Goal: Information Seeking & Learning: Learn about a topic

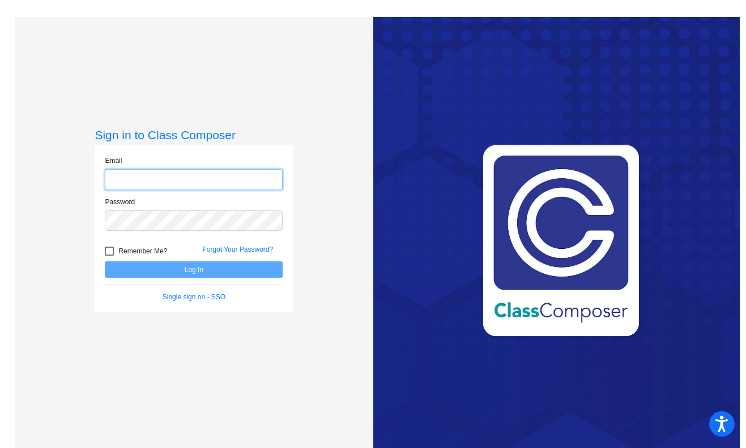
type input "[EMAIL_ADDRESS][DOMAIN_NAME]"
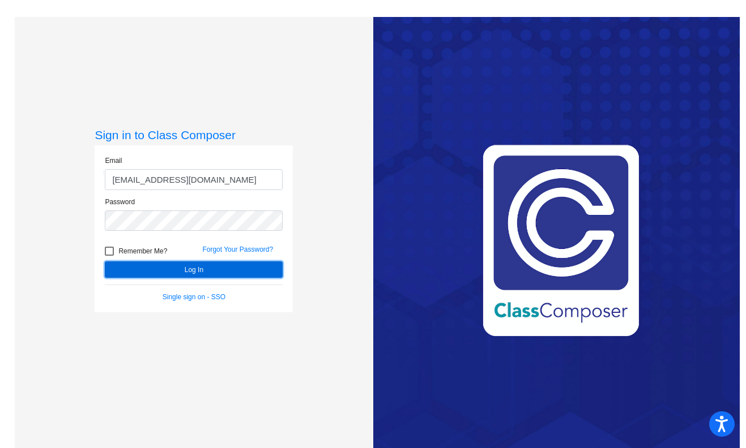
click at [237, 267] on button "Log In" at bounding box center [194, 270] width 178 height 16
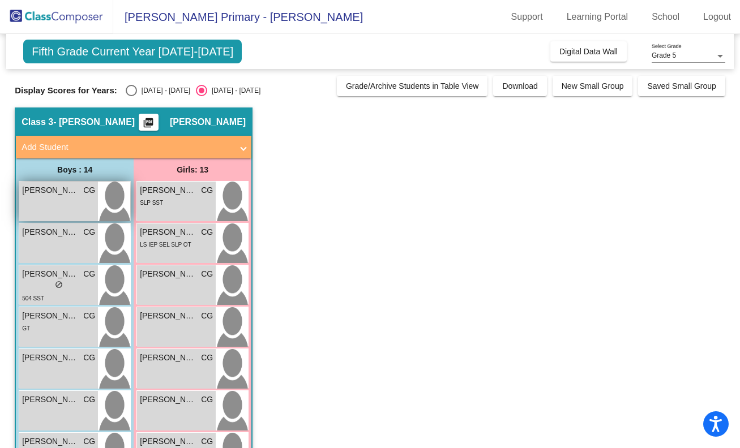
click at [52, 187] on span "[PERSON_NAME]" at bounding box center [50, 191] width 57 height 12
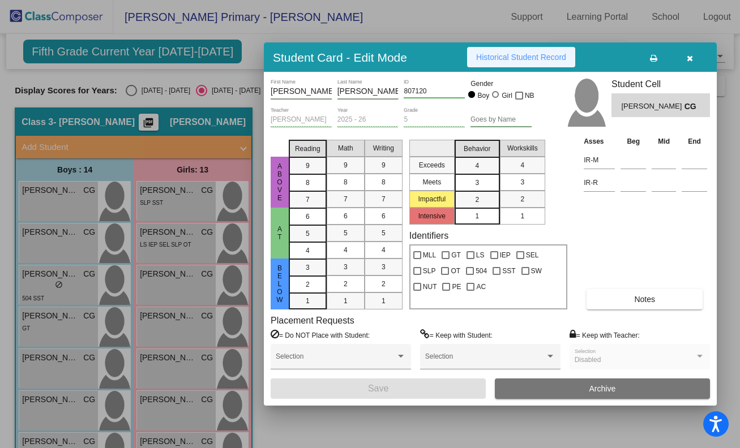
click at [556, 60] on span "Historical Student Record" at bounding box center [521, 57] width 90 height 9
click at [74, 246] on div at bounding box center [370, 224] width 740 height 448
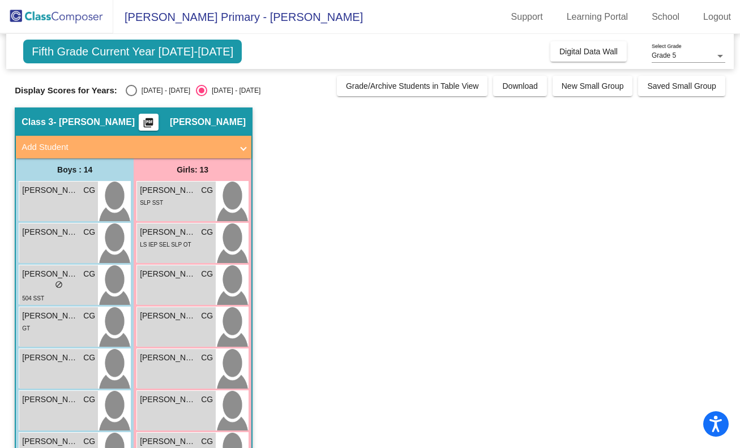
click at [74, 246] on div "[PERSON_NAME] CG lock do_not_disturb_alt" at bounding box center [58, 244] width 79 height 40
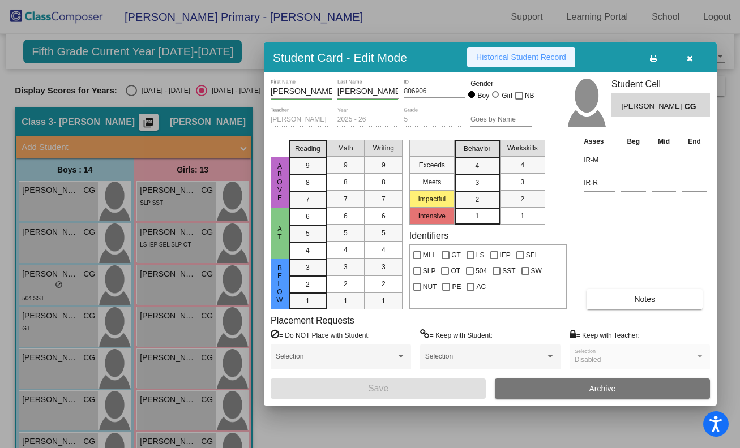
click at [551, 58] on span "Historical Student Record" at bounding box center [521, 57] width 90 height 9
click at [52, 286] on div at bounding box center [370, 224] width 740 height 448
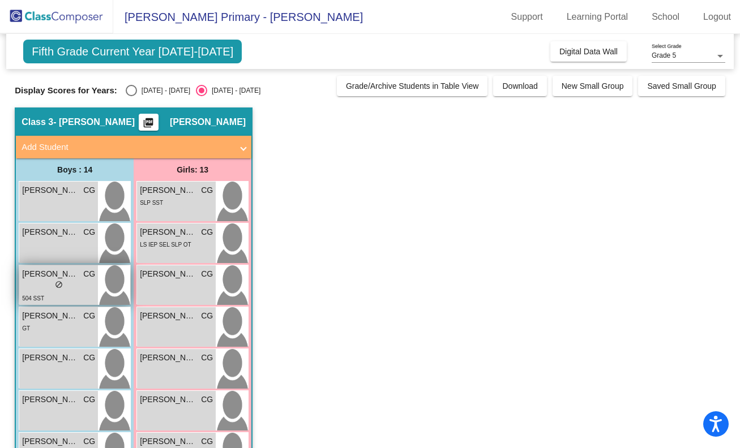
click at [35, 288] on div "lock do_not_disturb_alt" at bounding box center [58, 286] width 73 height 12
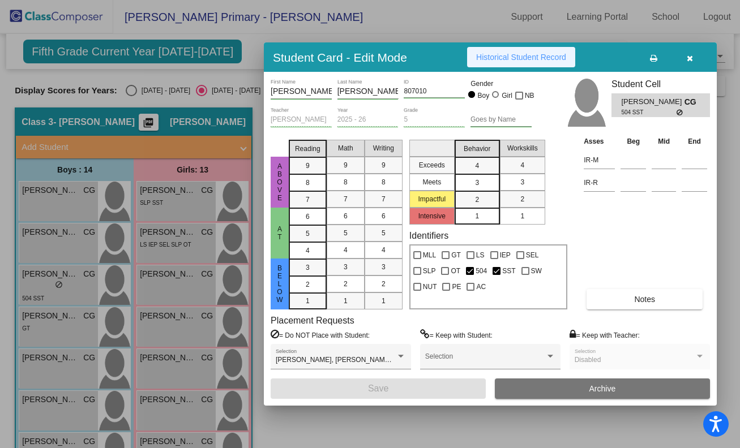
click at [524, 57] on span "Historical Student Record" at bounding box center [521, 57] width 90 height 9
click at [37, 331] on div at bounding box center [370, 224] width 740 height 448
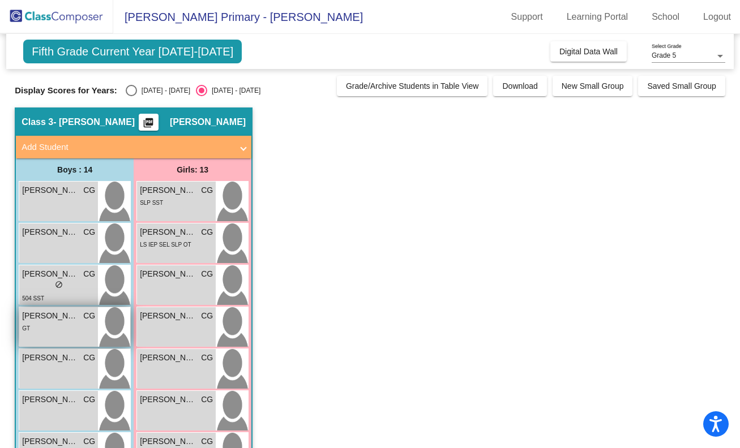
click at [36, 331] on div "GT" at bounding box center [58, 328] width 73 height 12
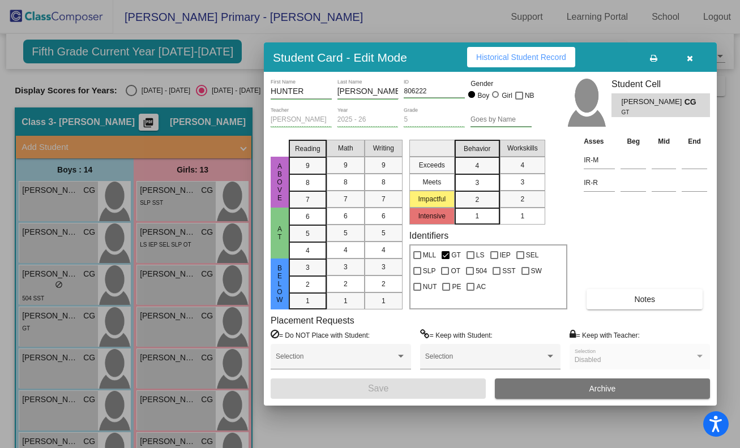
click at [557, 54] on span "Historical Student Record" at bounding box center [521, 57] width 90 height 9
click at [50, 369] on div at bounding box center [370, 224] width 740 height 448
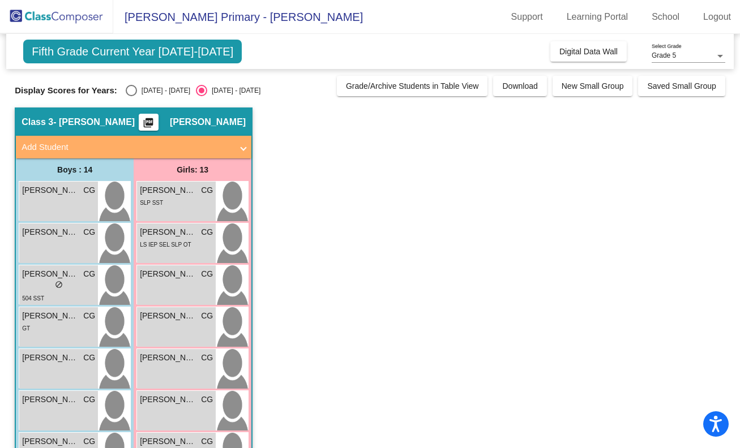
click at [50, 369] on div "[PERSON_NAME] [PERSON_NAME] lock do_not_disturb_alt" at bounding box center [58, 369] width 79 height 40
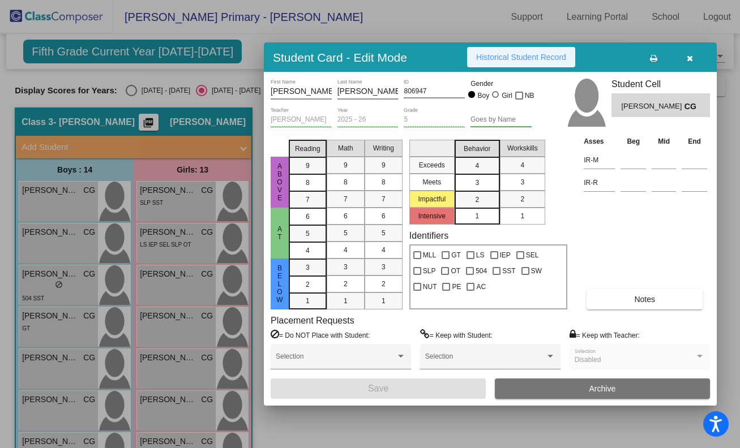
click at [506, 59] on span "Historical Student Record" at bounding box center [521, 57] width 90 height 9
click at [55, 414] on div at bounding box center [370, 224] width 740 height 448
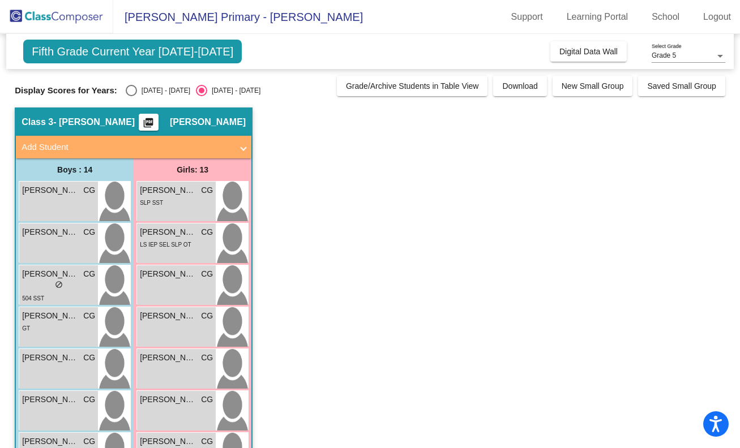
click at [55, 414] on div "[PERSON_NAME] CG lock do_not_disturb_alt" at bounding box center [58, 411] width 79 height 40
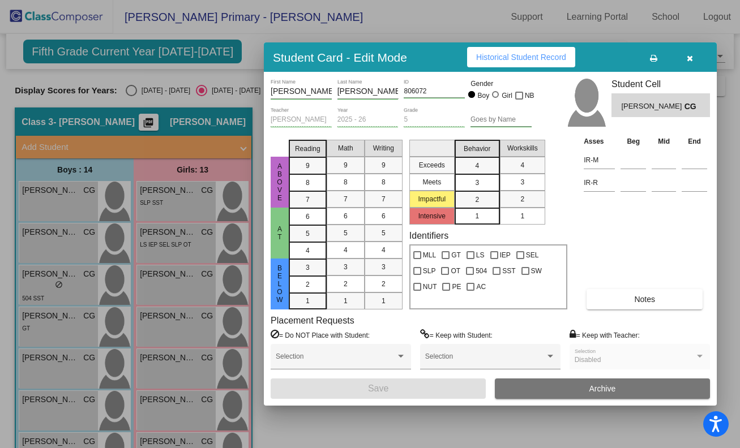
click at [517, 54] on span "Historical Student Record" at bounding box center [521, 57] width 90 height 9
click at [99, 306] on div at bounding box center [370, 224] width 740 height 448
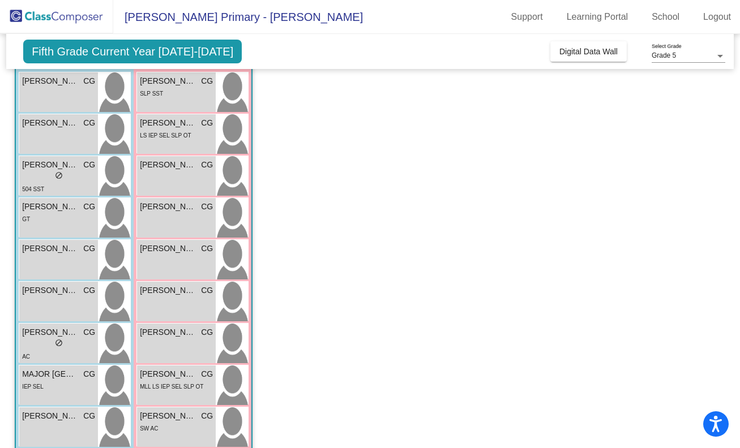
scroll to position [119, 0]
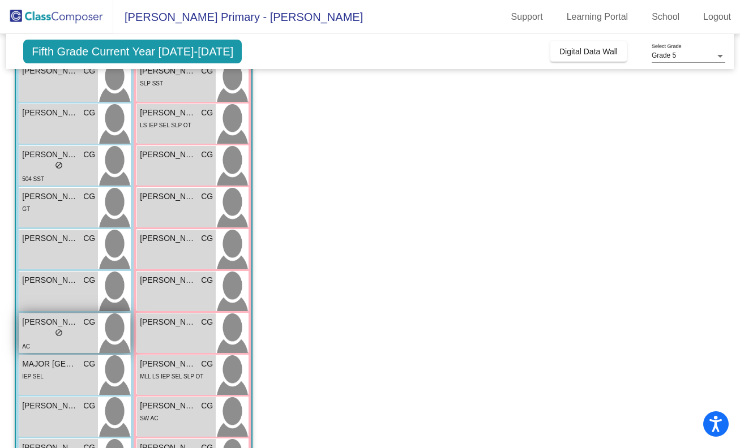
click at [68, 326] on span "[PERSON_NAME] [PERSON_NAME]" at bounding box center [50, 322] width 57 height 12
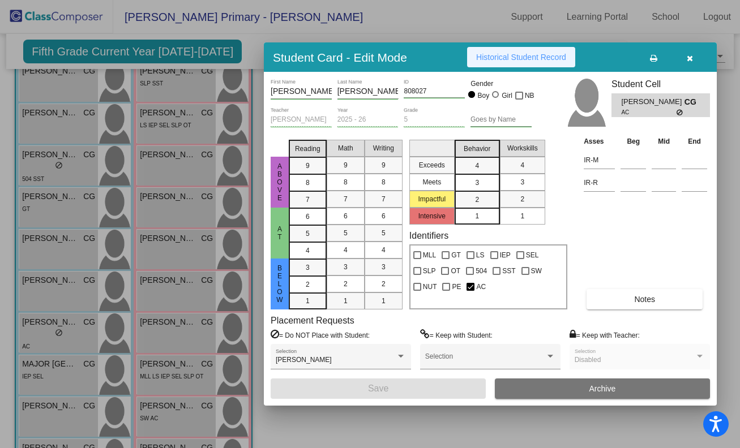
click at [513, 63] on button "Historical Student Record" at bounding box center [521, 57] width 108 height 20
click at [75, 380] on div at bounding box center [370, 224] width 740 height 448
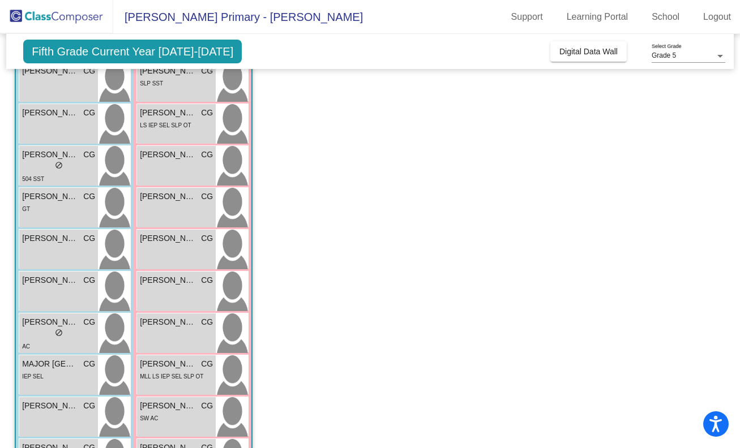
click at [75, 380] on div "IEP SEL" at bounding box center [58, 376] width 73 height 12
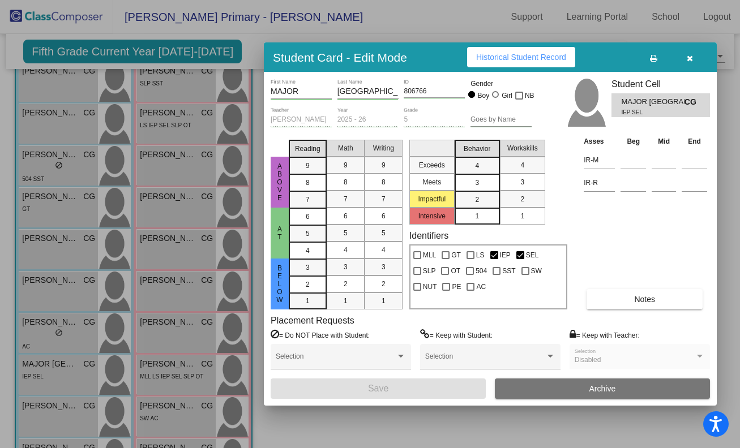
click at [511, 59] on span "Historical Student Record" at bounding box center [521, 57] width 90 height 9
click at [64, 310] on div at bounding box center [370, 224] width 740 height 448
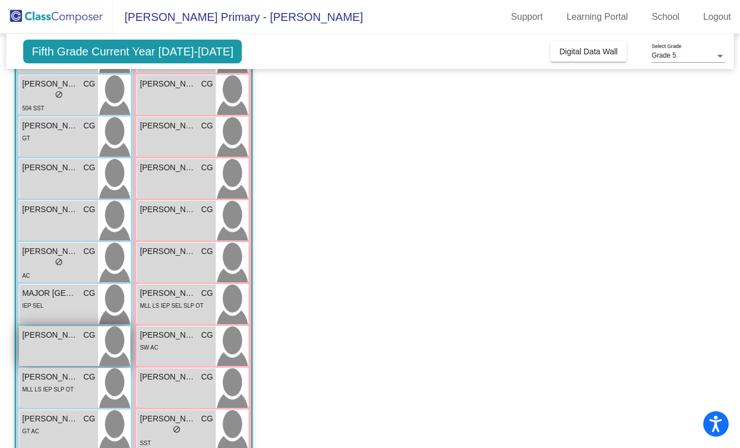
scroll to position [191, 0]
click at [50, 341] on div "[PERSON_NAME] CG lock do_not_disturb_alt" at bounding box center [58, 346] width 79 height 40
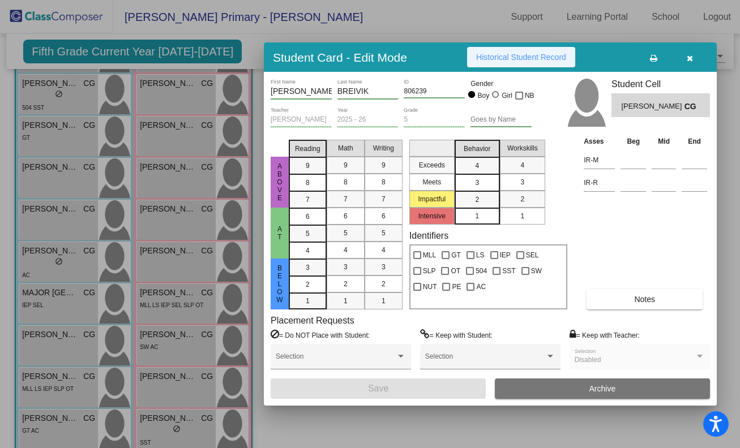
click at [502, 59] on span "Historical Student Record" at bounding box center [521, 57] width 90 height 9
click at [41, 386] on div at bounding box center [370, 224] width 740 height 448
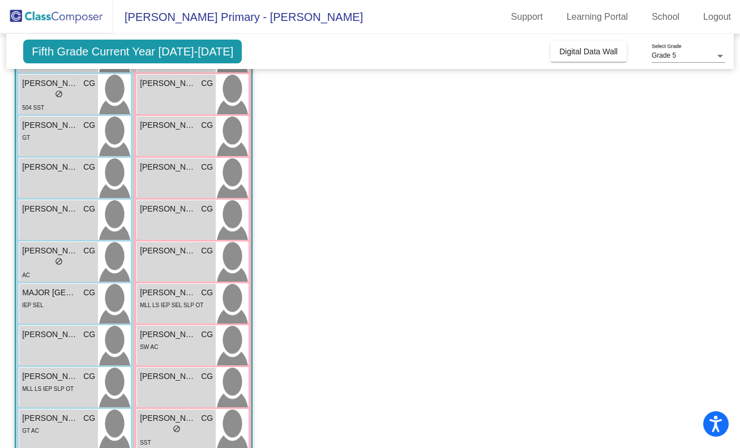
click at [41, 386] on span "MLL LS IEP SLP OT" at bounding box center [48, 389] width 52 height 6
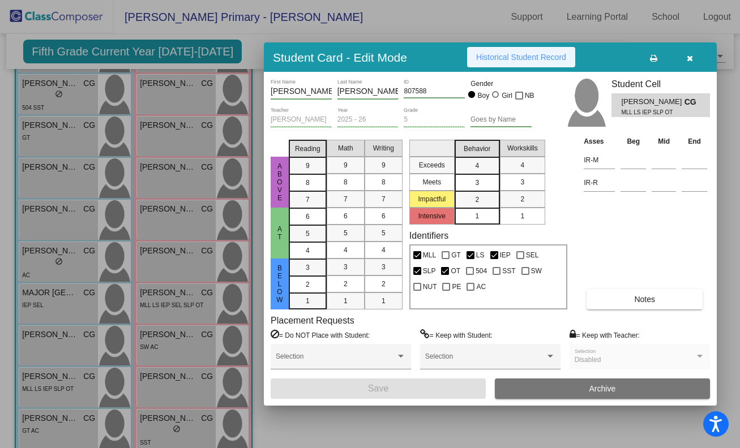
click at [513, 55] on span "Historical Student Record" at bounding box center [521, 57] width 90 height 9
click at [50, 434] on div at bounding box center [370, 224] width 740 height 448
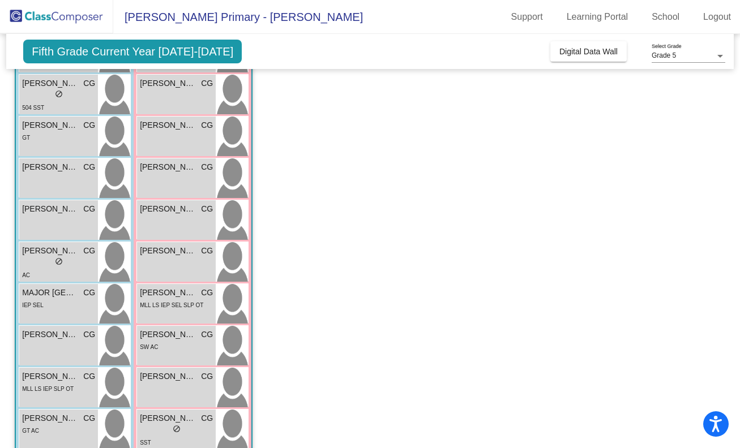
click at [50, 434] on div "GT AC" at bounding box center [58, 431] width 73 height 12
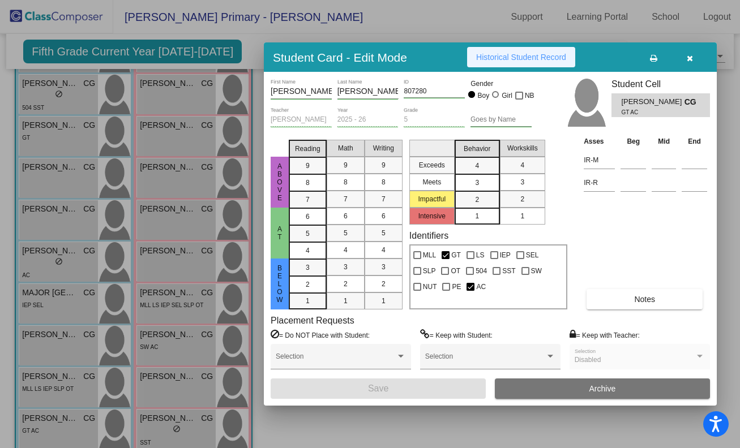
click at [537, 53] on span "Historical Student Record" at bounding box center [521, 57] width 90 height 9
click at [82, 387] on div at bounding box center [370, 224] width 740 height 448
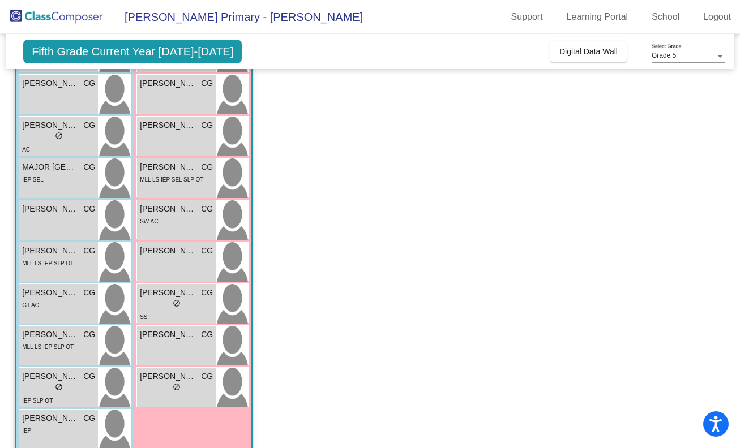
scroll to position [315, 0]
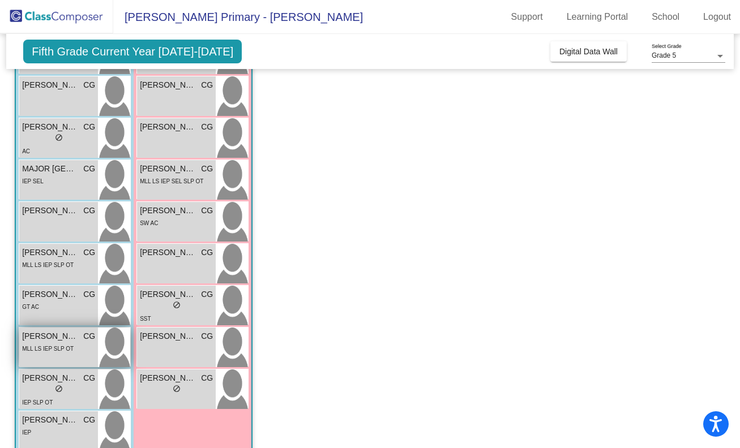
click at [66, 339] on span "[PERSON_NAME]" at bounding box center [50, 337] width 57 height 12
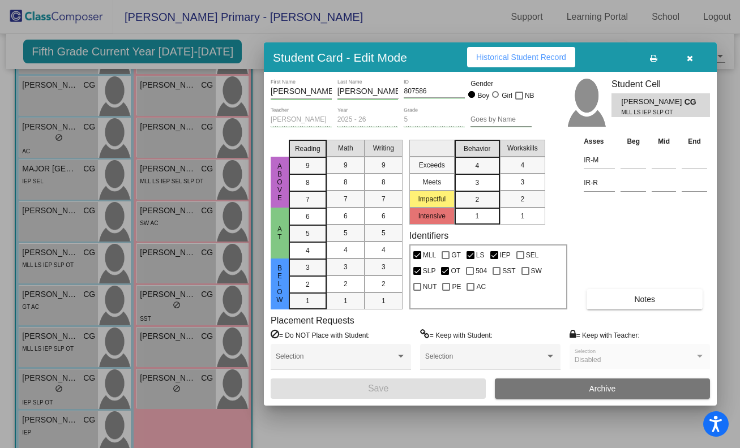
click at [505, 58] on span "Historical Student Record" at bounding box center [521, 57] width 90 height 9
click at [65, 401] on div at bounding box center [370, 224] width 740 height 448
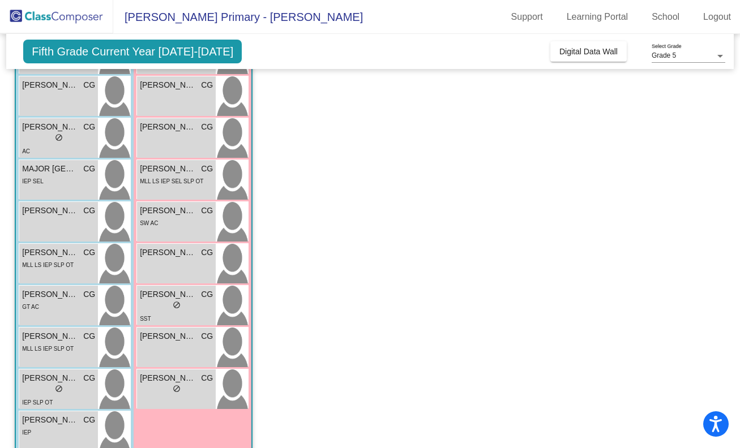
click at [65, 401] on div "IEP SLP OT" at bounding box center [58, 402] width 73 height 12
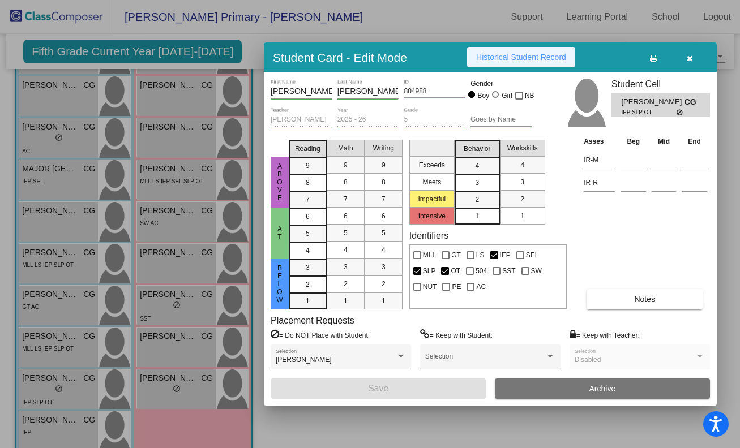
click at [509, 61] on span "Historical Student Record" at bounding box center [521, 57] width 90 height 9
click at [52, 427] on div at bounding box center [370, 224] width 740 height 448
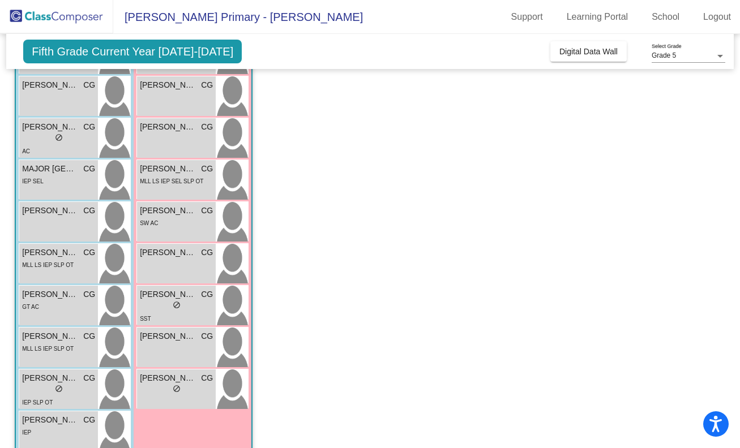
click at [52, 427] on div "IEP" at bounding box center [58, 432] width 73 height 12
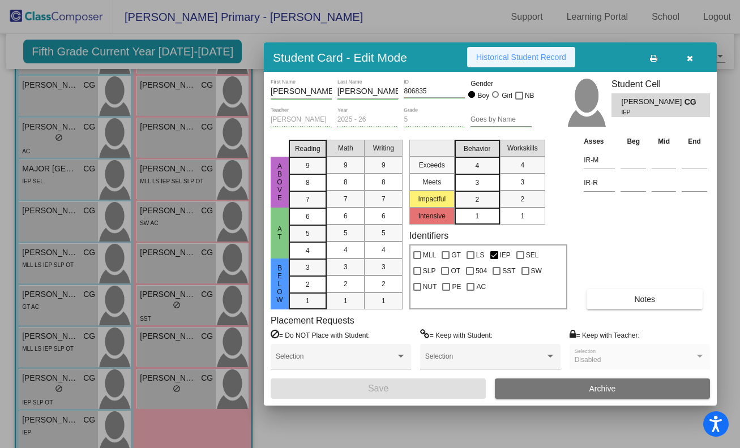
click at [504, 56] on span "Historical Student Record" at bounding box center [521, 57] width 90 height 9
click at [69, 169] on div at bounding box center [370, 224] width 740 height 448
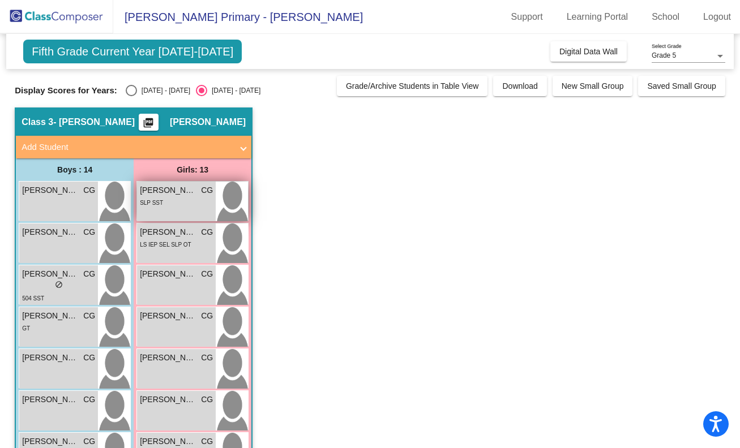
click at [189, 195] on span "[PERSON_NAME]" at bounding box center [168, 191] width 57 height 12
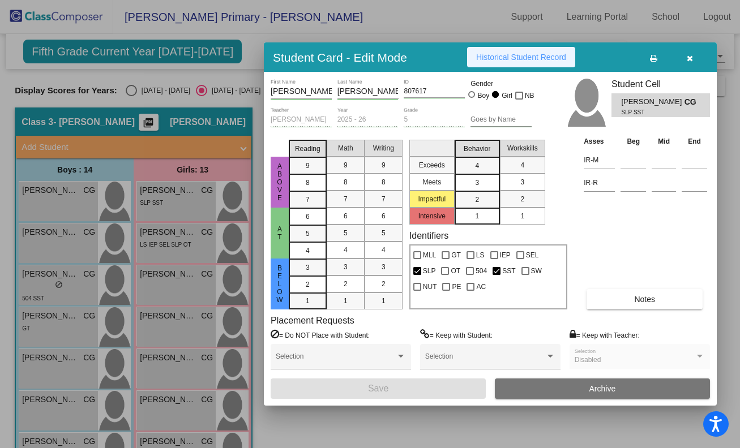
click at [510, 54] on span "Historical Student Record" at bounding box center [521, 57] width 90 height 9
click at [192, 242] on div at bounding box center [370, 224] width 740 height 448
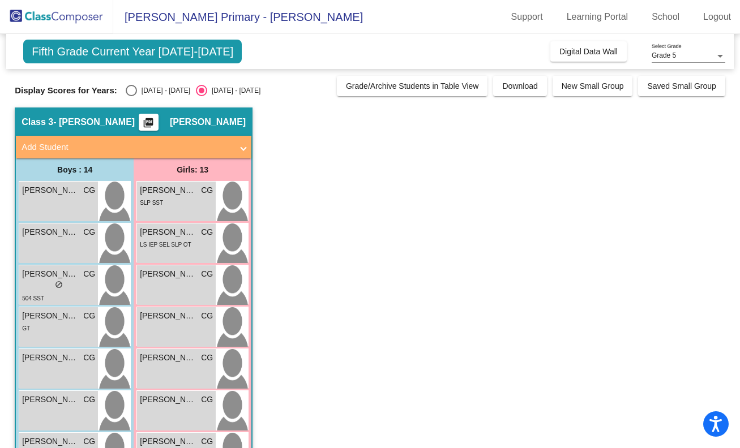
click at [192, 242] on div "LS IEP SEL SLP OT" at bounding box center [176, 244] width 73 height 12
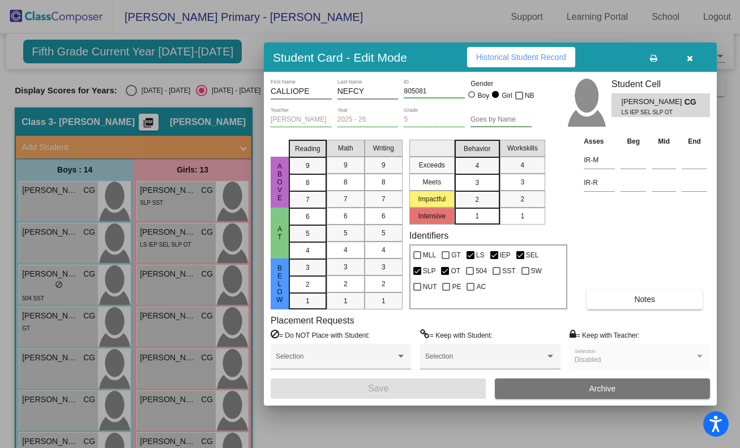
click at [504, 59] on span "Historical Student Record" at bounding box center [521, 57] width 90 height 9
click at [173, 293] on div at bounding box center [370, 224] width 740 height 448
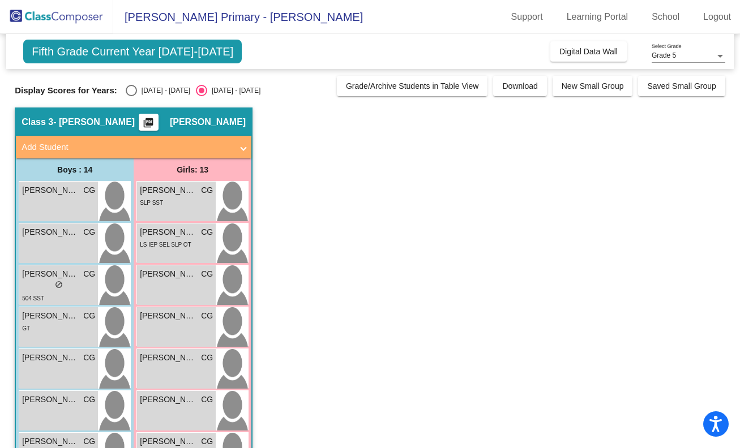
click at [173, 293] on div "[PERSON_NAME] CG lock do_not_disturb_alt" at bounding box center [176, 286] width 79 height 40
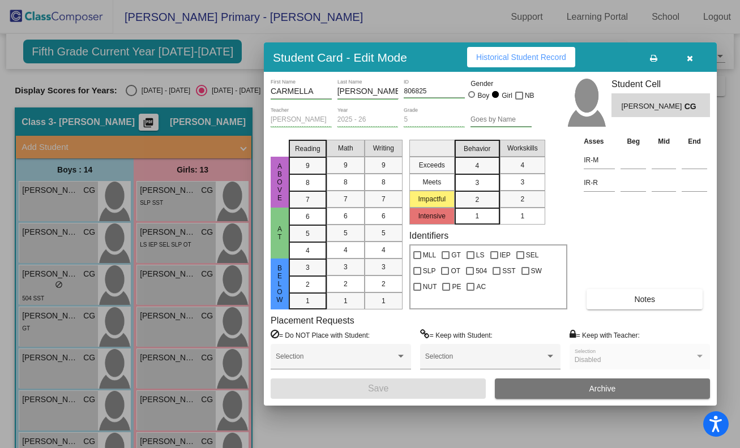
click at [526, 56] on span "Historical Student Record" at bounding box center [521, 57] width 90 height 9
click at [177, 324] on div at bounding box center [370, 224] width 740 height 448
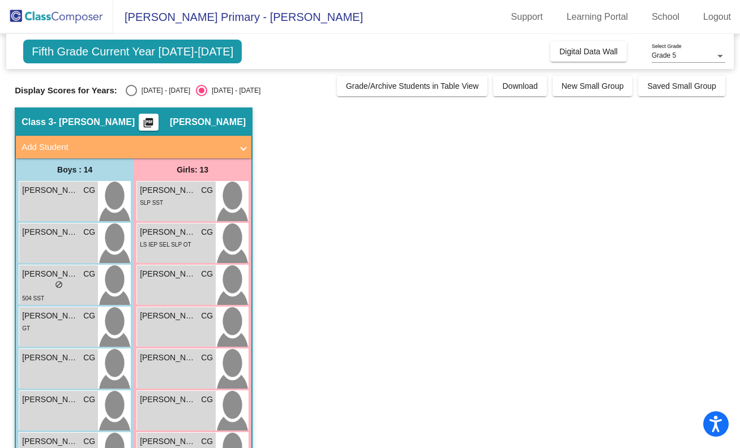
click at [177, 324] on div "CHEVELLE [PERSON_NAME] lock do_not_disturb_alt" at bounding box center [176, 327] width 79 height 40
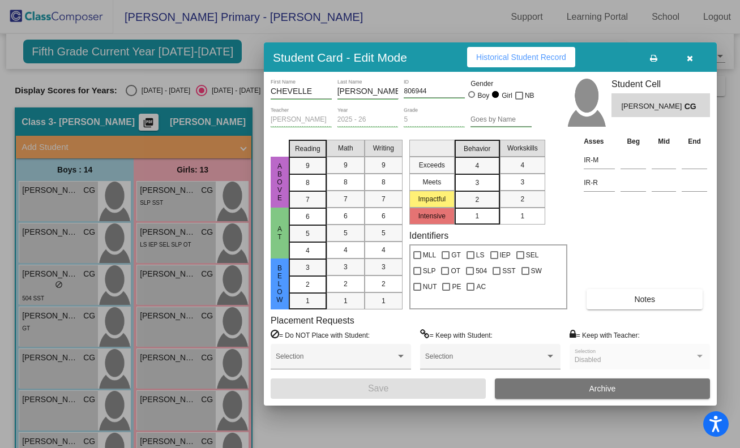
click at [532, 55] on span "Historical Student Record" at bounding box center [521, 57] width 90 height 9
click at [177, 374] on div at bounding box center [370, 224] width 740 height 448
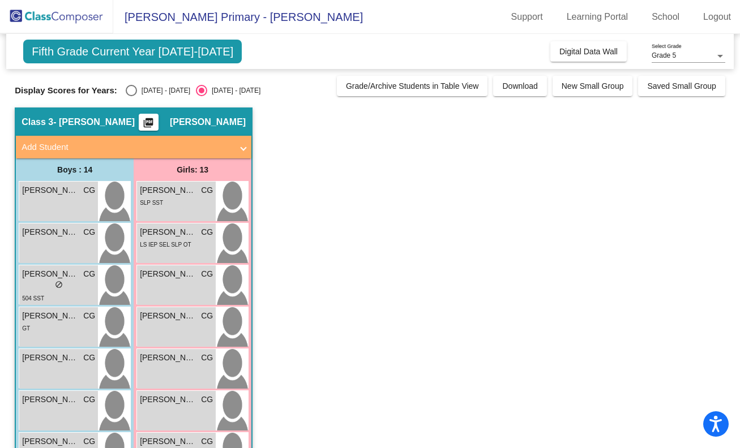
click at [177, 374] on div "[PERSON_NAME] CG lock do_not_disturb_alt" at bounding box center [176, 369] width 79 height 40
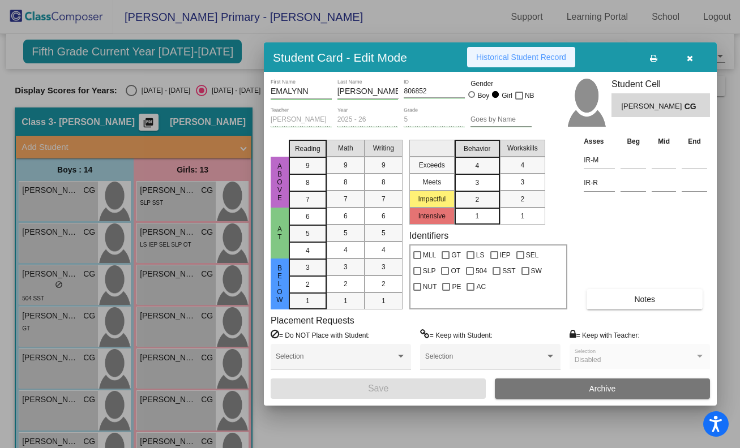
click at [528, 55] on span "Historical Student Record" at bounding box center [521, 57] width 90 height 9
click at [186, 416] on div at bounding box center [370, 224] width 740 height 448
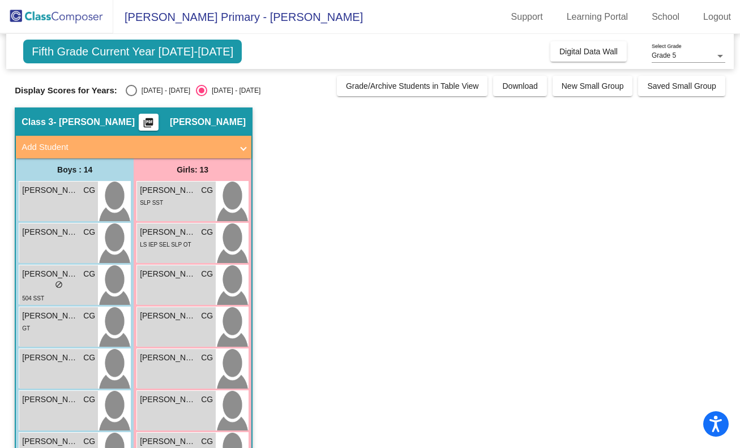
click at [186, 416] on div "[PERSON_NAME] CG lock do_not_disturb_alt" at bounding box center [176, 411] width 79 height 40
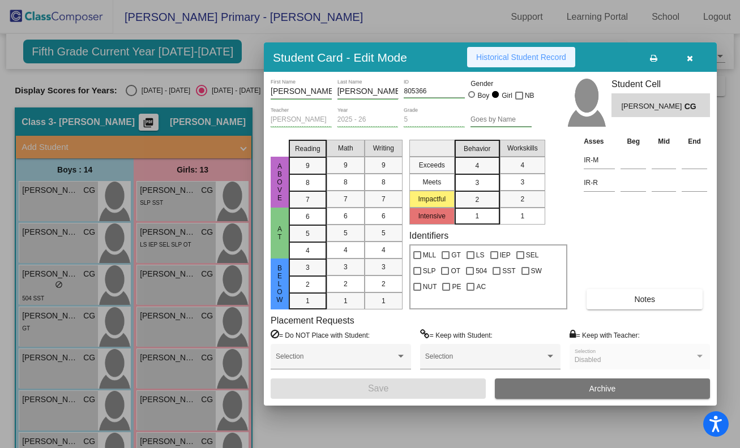
click at [530, 55] on span "Historical Student Record" at bounding box center [521, 57] width 90 height 9
click at [207, 345] on div at bounding box center [370, 224] width 740 height 448
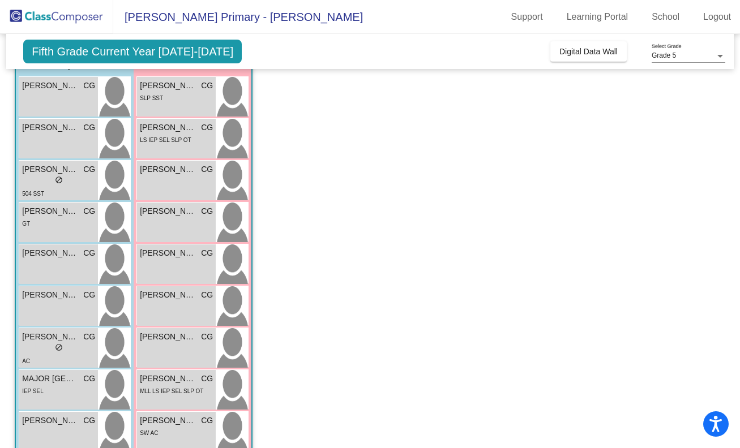
scroll to position [110, 0]
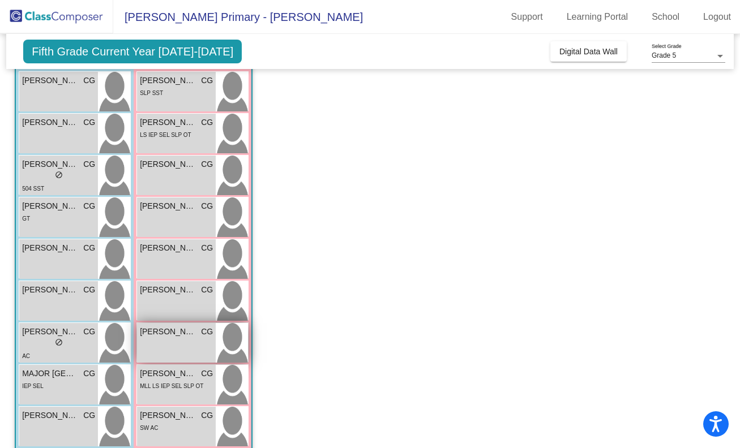
click at [172, 348] on div "[PERSON_NAME] CG lock do_not_disturb_alt" at bounding box center [176, 343] width 79 height 40
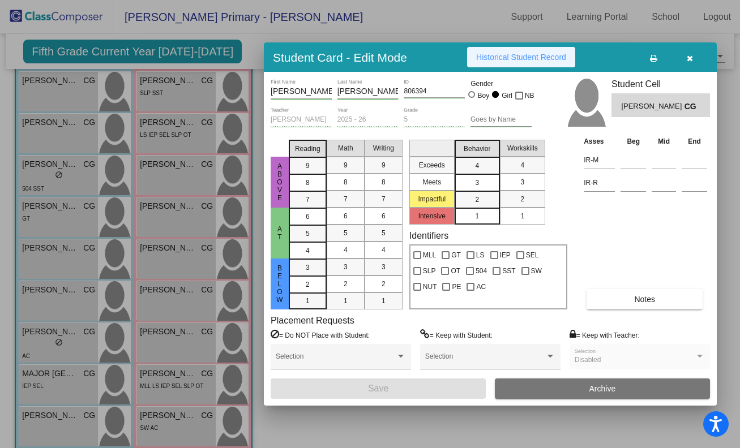
click at [499, 57] on span "Historical Student Record" at bounding box center [521, 57] width 90 height 9
click at [161, 392] on div at bounding box center [370, 224] width 740 height 448
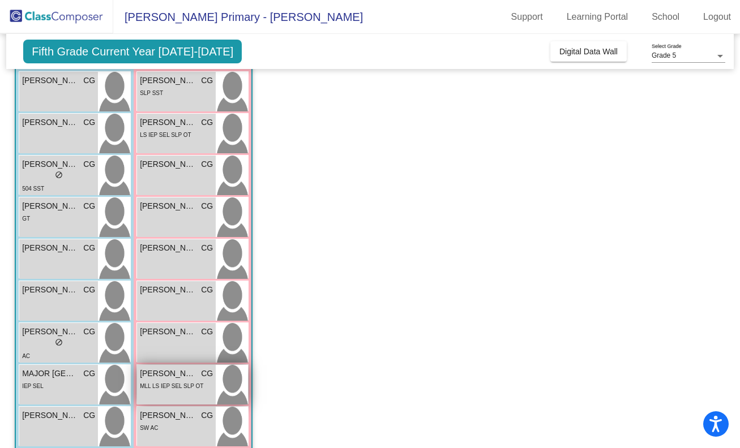
click at [168, 377] on span "[PERSON_NAME]" at bounding box center [168, 374] width 57 height 12
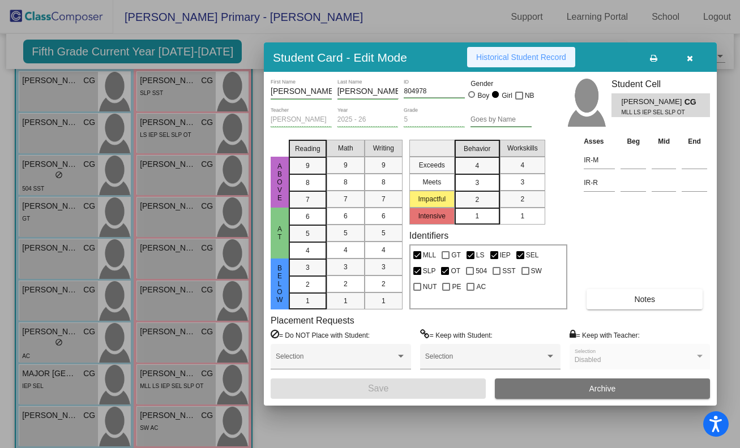
click at [541, 56] on span "Historical Student Record" at bounding box center [521, 57] width 90 height 9
click at [166, 388] on div at bounding box center [370, 224] width 740 height 448
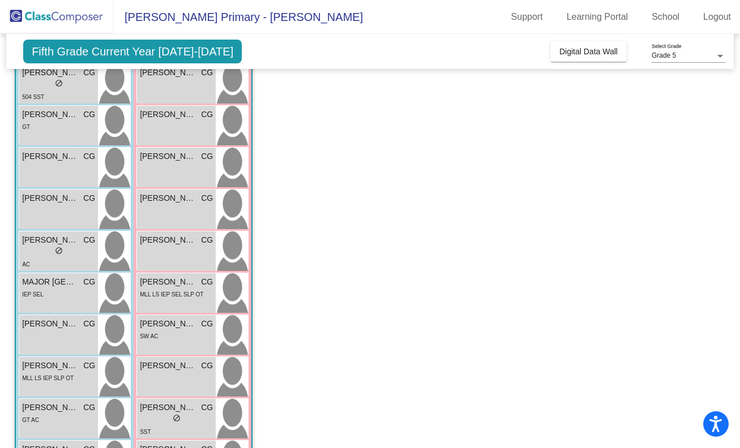
scroll to position [212, 0]
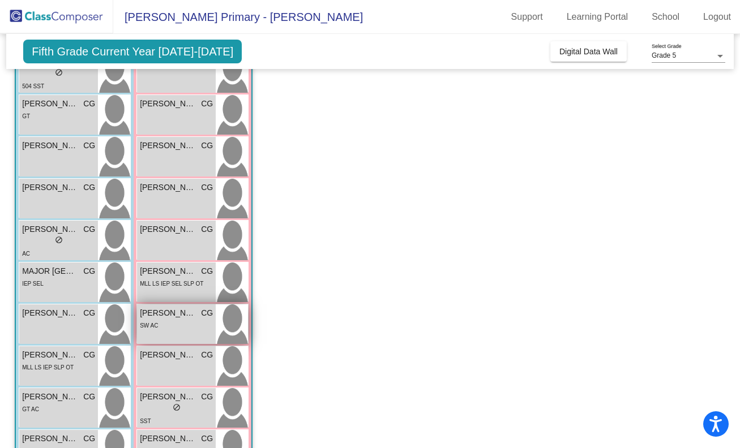
click at [162, 324] on div "SW AC" at bounding box center [176, 325] width 73 height 12
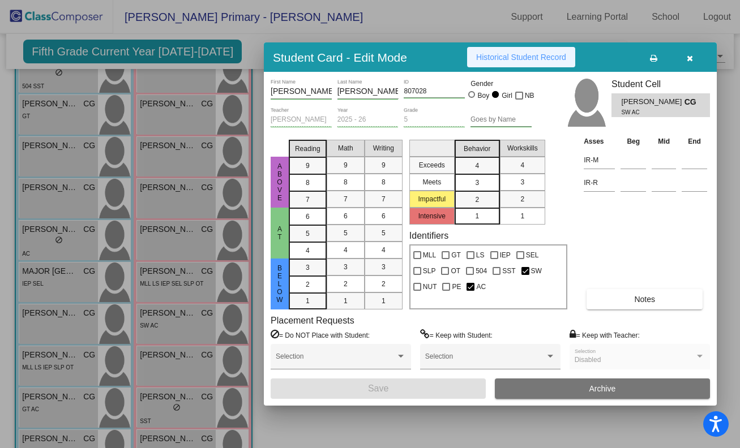
click at [480, 65] on button "Historical Student Record" at bounding box center [521, 57] width 108 height 20
click at [156, 373] on div at bounding box center [370, 224] width 740 height 448
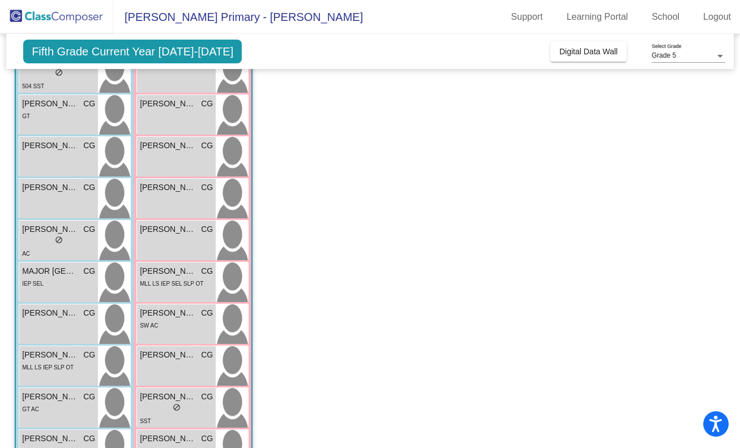
click at [156, 373] on div "MACI [PERSON_NAME] lock do_not_disturb_alt" at bounding box center [176, 366] width 79 height 40
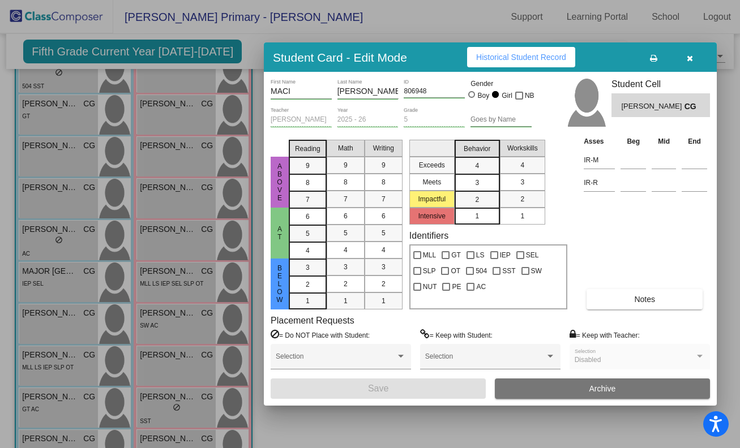
click at [493, 57] on span "Historical Student Record" at bounding box center [521, 57] width 90 height 9
click at [153, 412] on div at bounding box center [370, 224] width 740 height 448
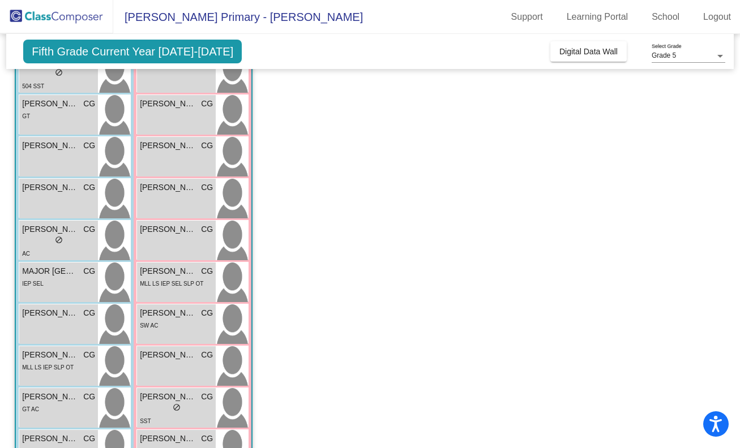
click at [153, 412] on div "lock do_not_disturb_alt" at bounding box center [176, 409] width 73 height 12
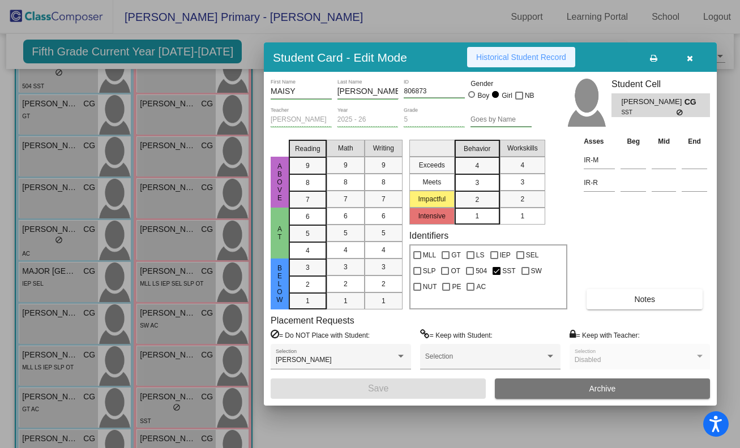
click at [541, 56] on span "Historical Student Record" at bounding box center [521, 57] width 90 height 9
click at [212, 205] on div at bounding box center [370, 224] width 740 height 448
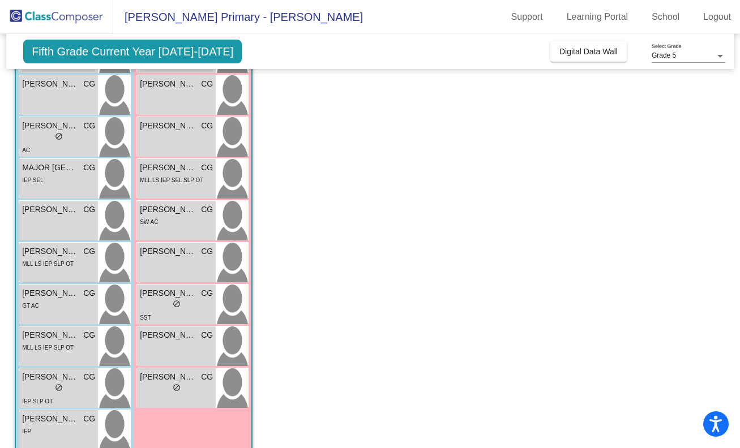
scroll to position [337, 0]
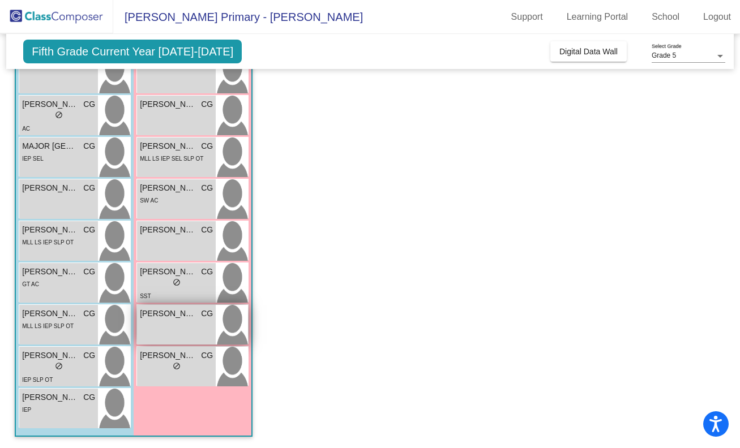
click at [155, 322] on div "PATIENCE [PERSON_NAME] lock do_not_disturb_alt" at bounding box center [176, 325] width 79 height 40
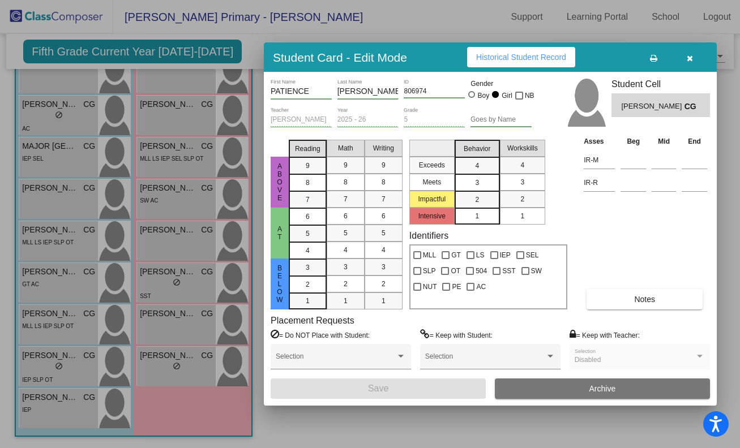
click at [513, 53] on span "Historical Student Record" at bounding box center [521, 57] width 90 height 9
click at [146, 365] on div at bounding box center [370, 224] width 740 height 448
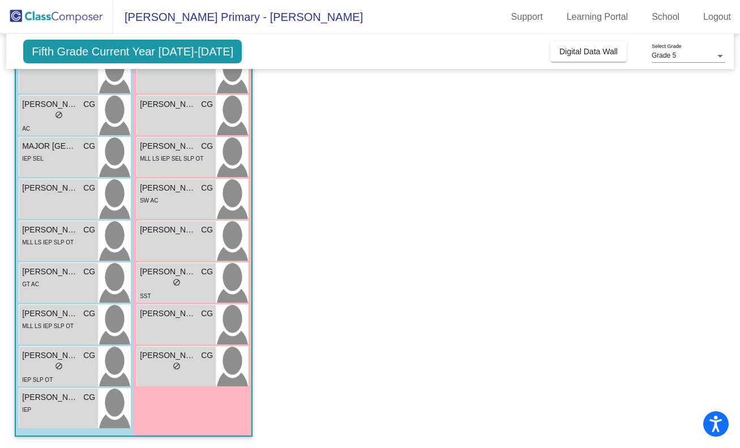
click at [146, 365] on div "lock do_not_disturb_alt" at bounding box center [176, 368] width 73 height 12
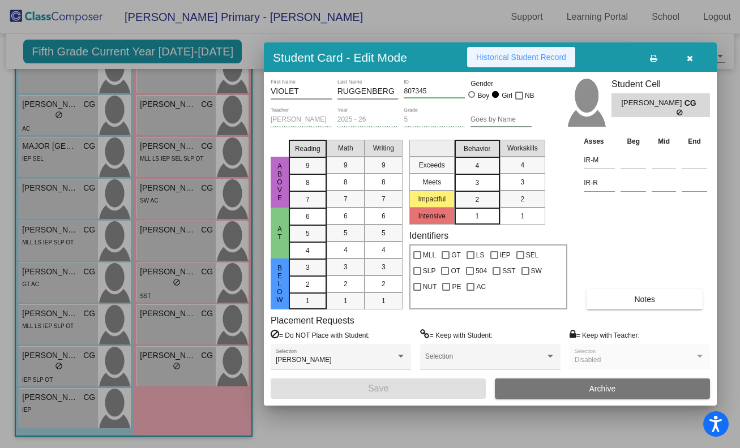
click at [514, 62] on button "Historical Student Record" at bounding box center [521, 57] width 108 height 20
click at [42, 89] on div at bounding box center [370, 224] width 740 height 448
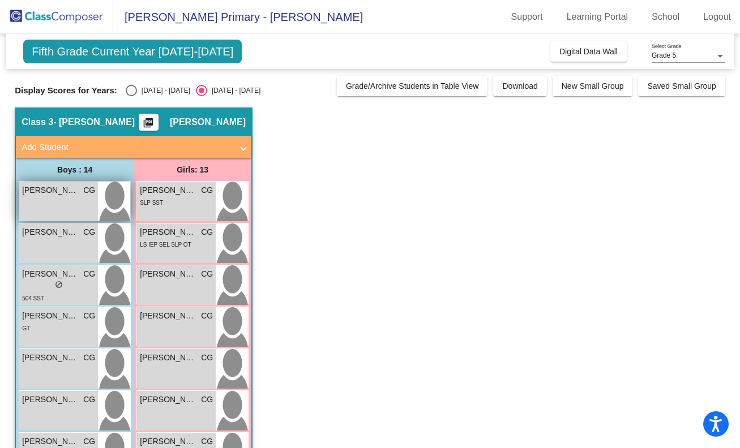
click at [33, 200] on div "[PERSON_NAME] CG lock do_not_disturb_alt" at bounding box center [58, 202] width 79 height 40
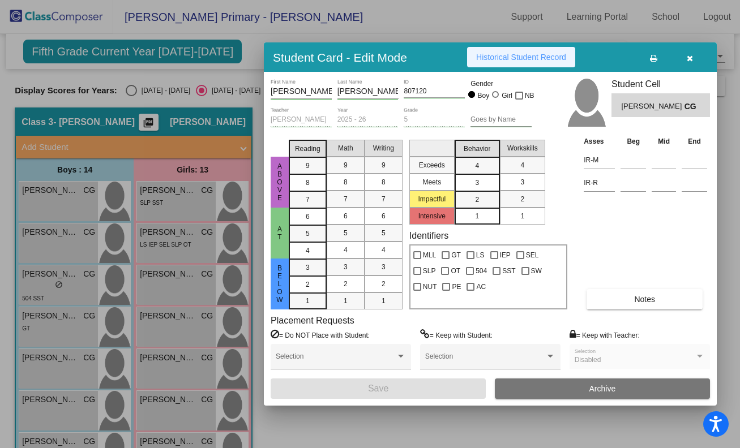
click at [506, 57] on span "Historical Student Record" at bounding box center [521, 57] width 90 height 9
click at [65, 251] on div at bounding box center [370, 224] width 740 height 448
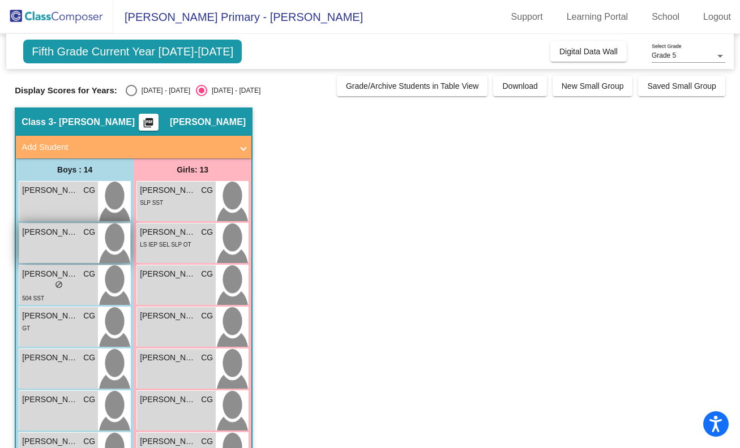
click at [57, 254] on div "[PERSON_NAME] CG lock do_not_disturb_alt" at bounding box center [58, 244] width 79 height 40
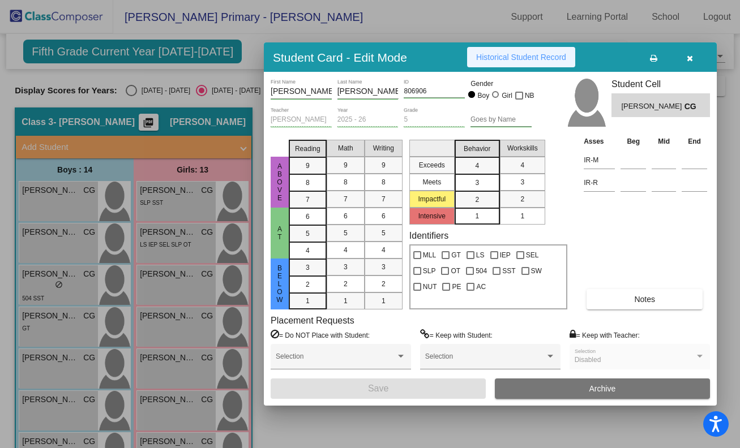
click at [500, 57] on span "Historical Student Record" at bounding box center [521, 57] width 90 height 9
click at [63, 286] on div at bounding box center [370, 224] width 740 height 448
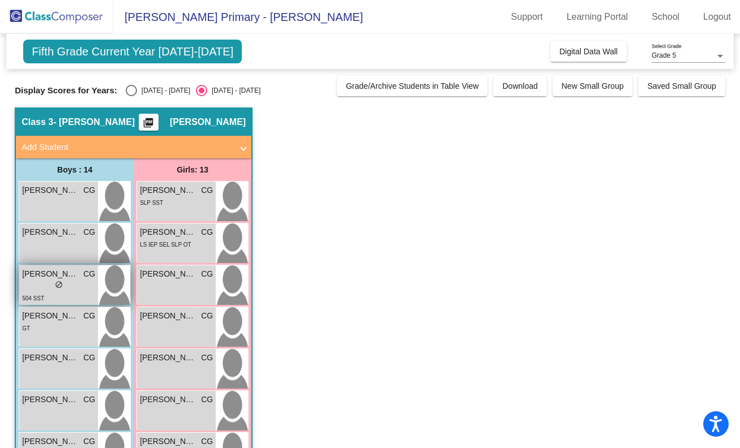
click at [79, 287] on div "lock do_not_disturb_alt" at bounding box center [58, 286] width 73 height 12
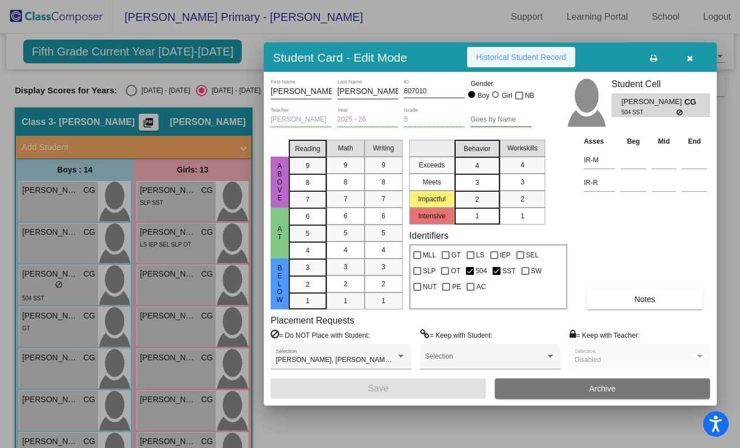
click at [503, 56] on span "Historical Student Record" at bounding box center [521, 57] width 90 height 9
click at [62, 366] on div at bounding box center [370, 224] width 740 height 448
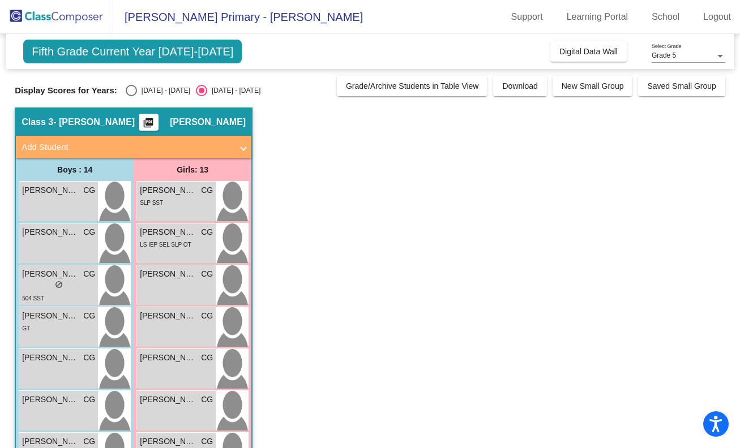
click at [62, 366] on div "[PERSON_NAME] [PERSON_NAME] lock do_not_disturb_alt" at bounding box center [58, 369] width 79 height 40
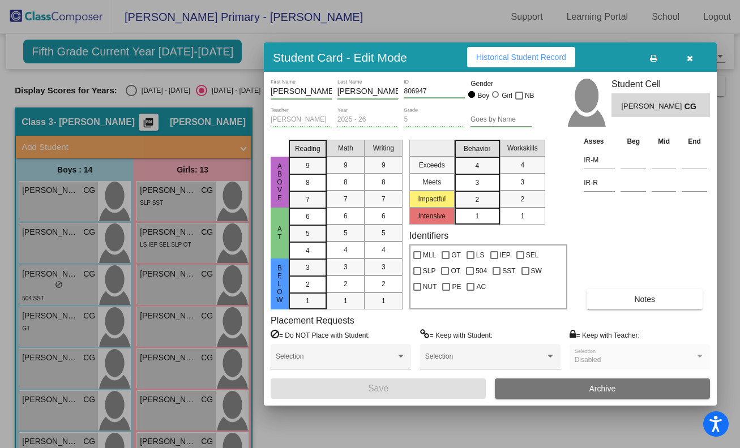
click at [493, 59] on span "Historical Student Record" at bounding box center [521, 57] width 90 height 9
click at [55, 418] on div at bounding box center [370, 224] width 740 height 448
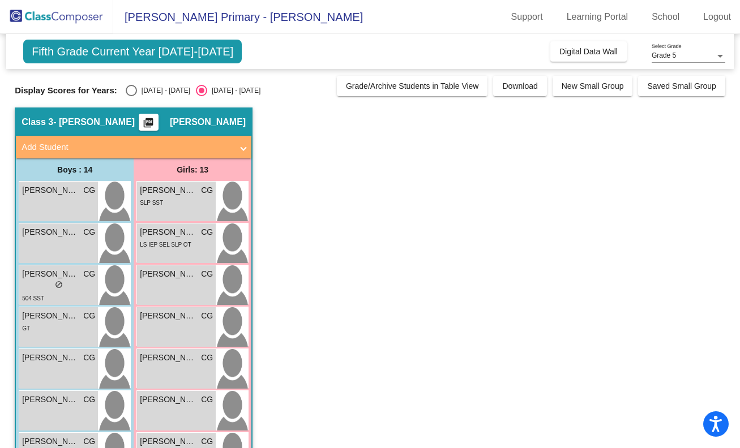
click at [55, 418] on div "[PERSON_NAME] CG lock do_not_disturb_alt" at bounding box center [58, 411] width 79 height 40
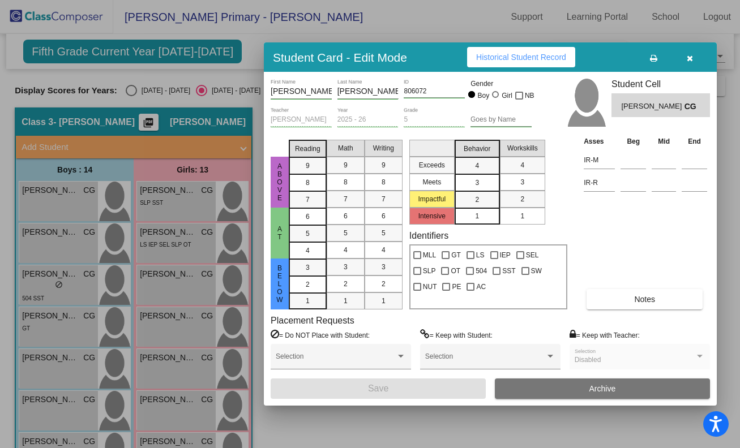
click at [496, 62] on button "Historical Student Record" at bounding box center [521, 57] width 108 height 20
click at [58, 400] on div at bounding box center [370, 224] width 740 height 448
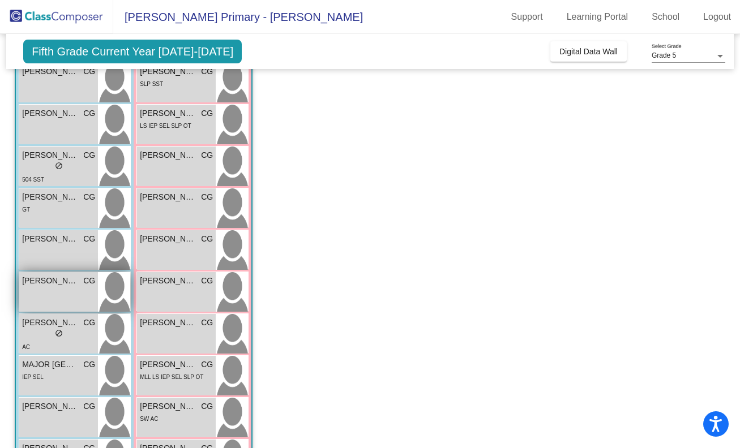
scroll to position [117, 0]
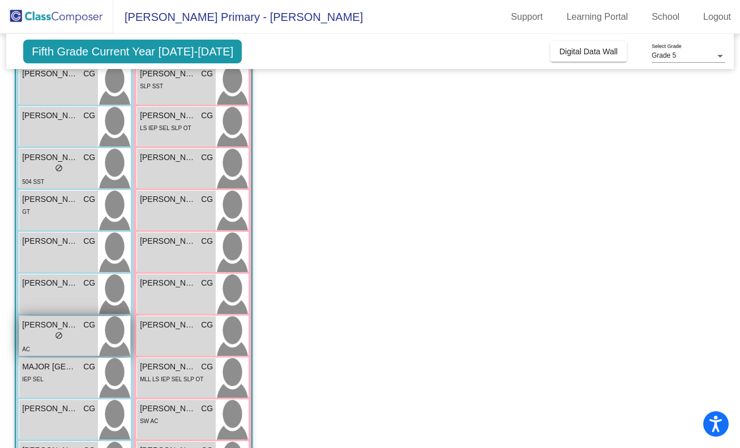
click at [44, 342] on div "lock do_not_disturb_alt" at bounding box center [58, 337] width 73 height 12
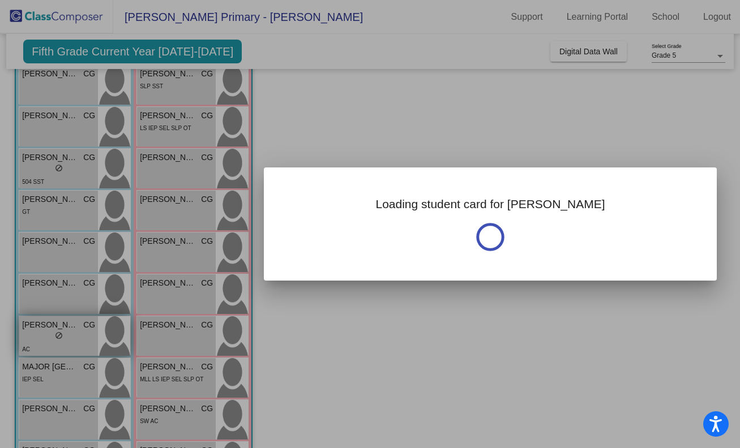
click at [44, 342] on div at bounding box center [370, 224] width 740 height 448
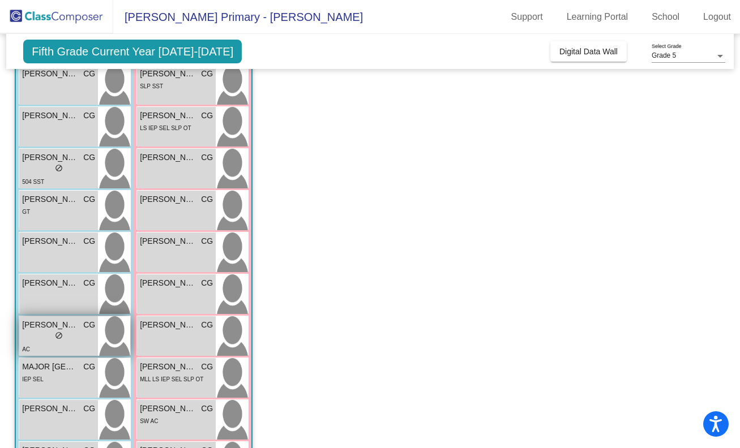
click at [44, 342] on div "lock do_not_disturb_alt" at bounding box center [58, 337] width 73 height 12
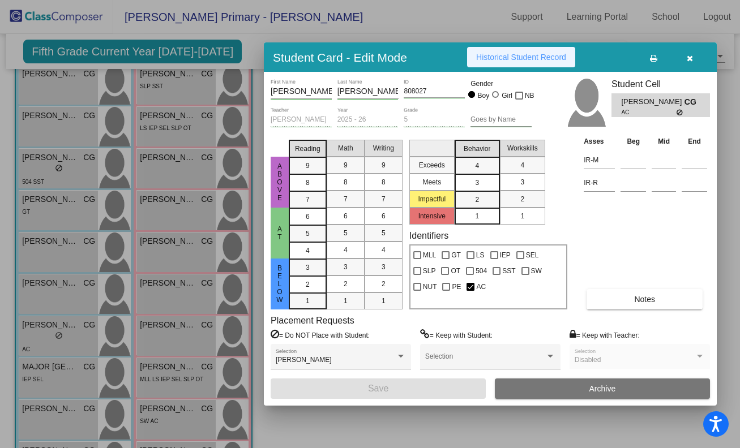
click at [525, 58] on span "Historical Student Record" at bounding box center [521, 57] width 90 height 9
click at [51, 370] on div at bounding box center [370, 224] width 740 height 448
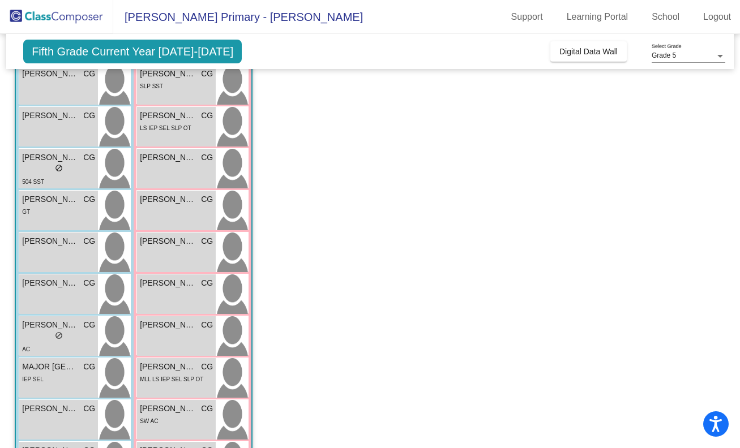
click at [51, 370] on span "MAJOR [GEOGRAPHIC_DATA]" at bounding box center [50, 367] width 57 height 12
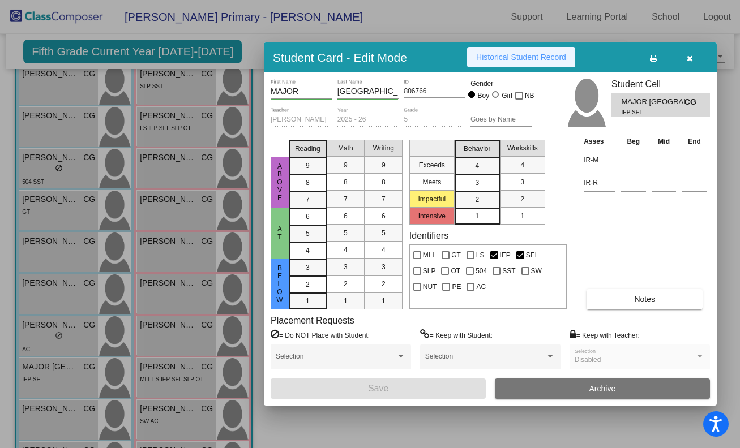
click at [496, 56] on span "Historical Student Record" at bounding box center [521, 57] width 90 height 9
click at [40, 366] on div at bounding box center [370, 224] width 740 height 448
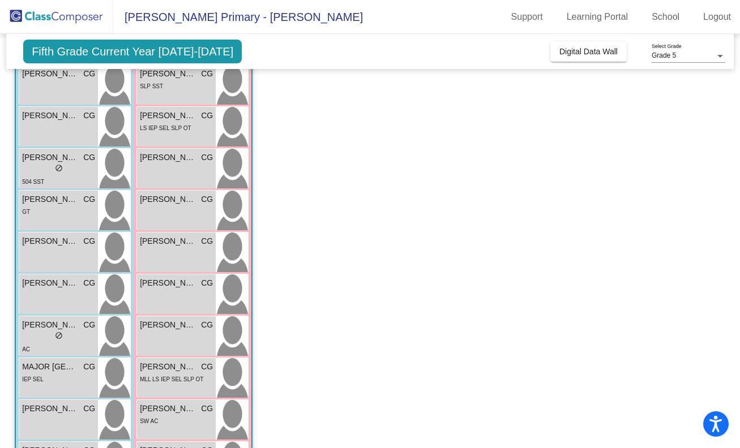
click at [40, 366] on span "MAJOR [GEOGRAPHIC_DATA]" at bounding box center [50, 367] width 57 height 12
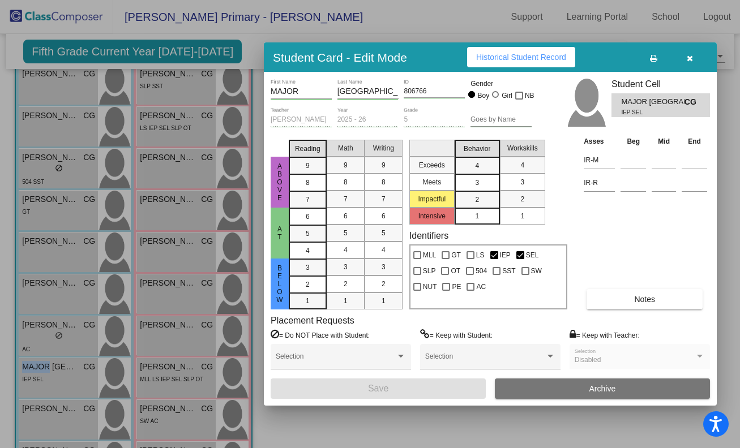
click at [63, 414] on div at bounding box center [370, 224] width 740 height 448
click at [63, 414] on span "[PERSON_NAME]" at bounding box center [50, 409] width 57 height 12
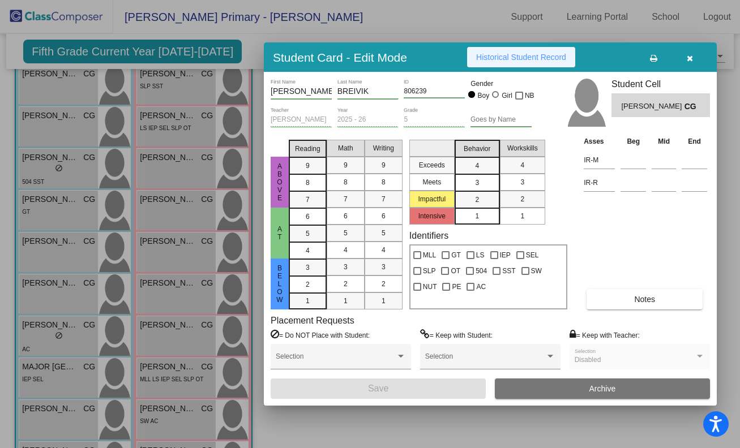
click at [514, 53] on span "Historical Student Record" at bounding box center [521, 57] width 90 height 9
click at [28, 315] on div at bounding box center [370, 224] width 740 height 448
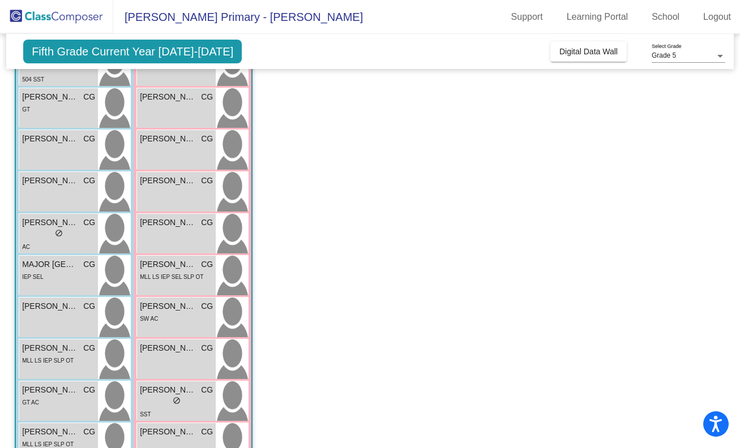
scroll to position [234, 0]
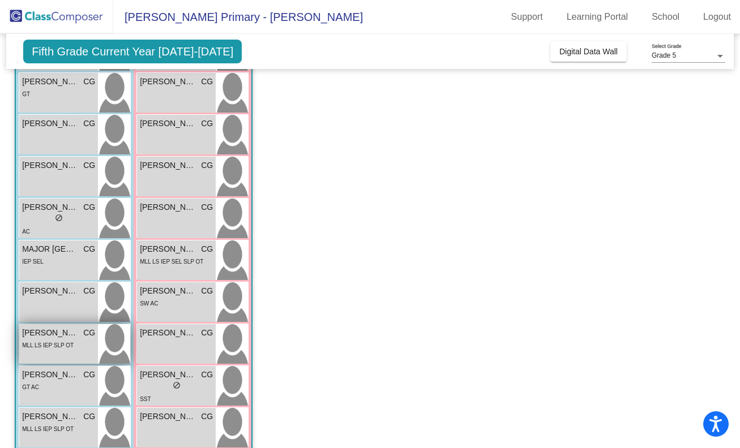
click at [47, 333] on span "[PERSON_NAME]" at bounding box center [50, 333] width 57 height 12
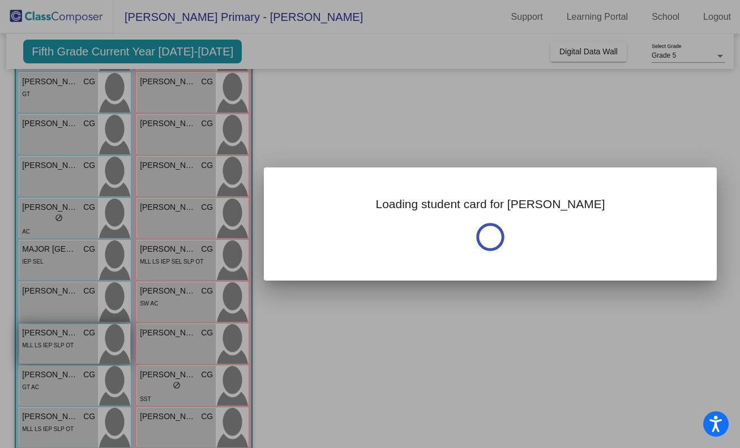
click at [47, 333] on div at bounding box center [370, 224] width 740 height 448
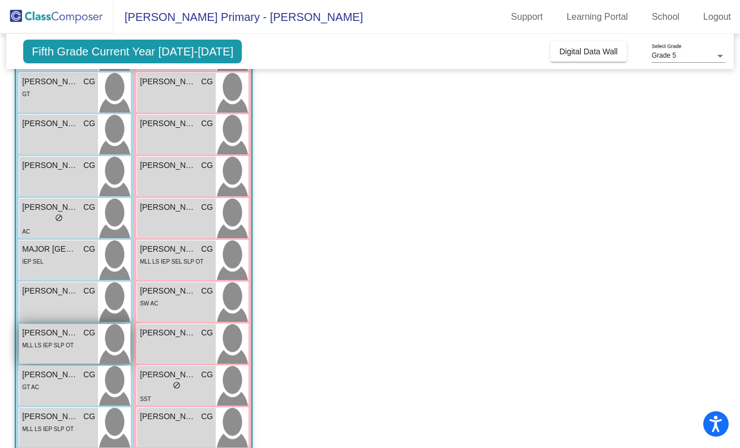
click at [47, 333] on span "[PERSON_NAME]" at bounding box center [50, 333] width 57 height 12
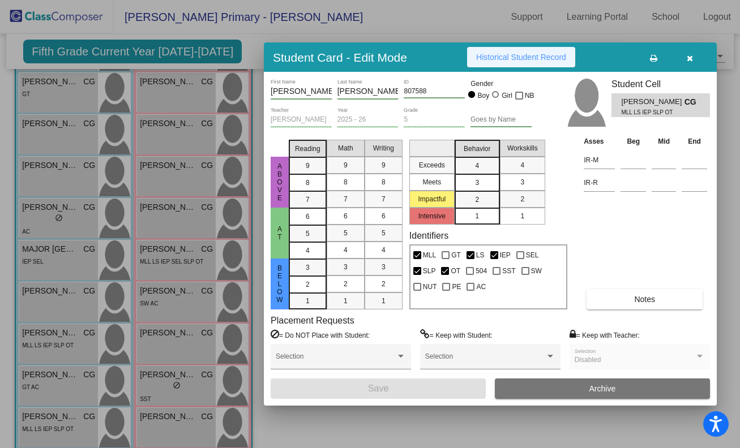
click at [499, 60] on span "Historical Student Record" at bounding box center [521, 57] width 90 height 9
click at [52, 384] on div at bounding box center [370, 224] width 740 height 448
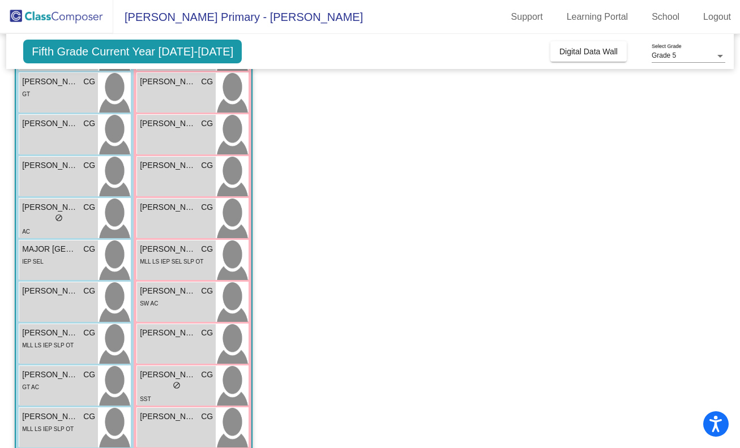
click at [52, 384] on div "GT AC" at bounding box center [58, 387] width 73 height 12
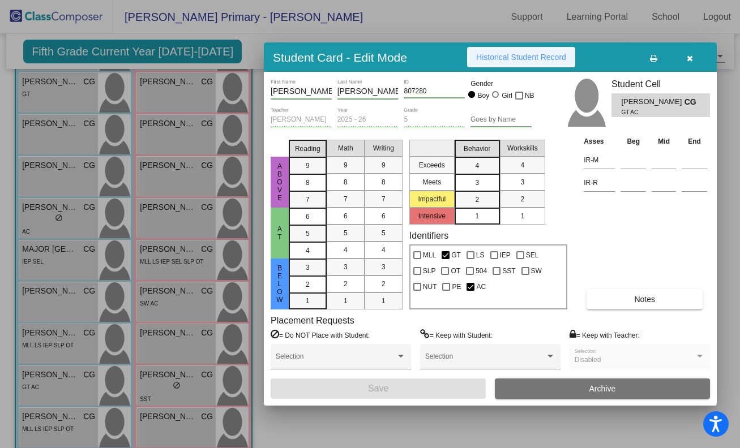
click at [515, 57] on span "Historical Student Record" at bounding box center [521, 57] width 90 height 9
click at [76, 415] on div at bounding box center [370, 224] width 740 height 448
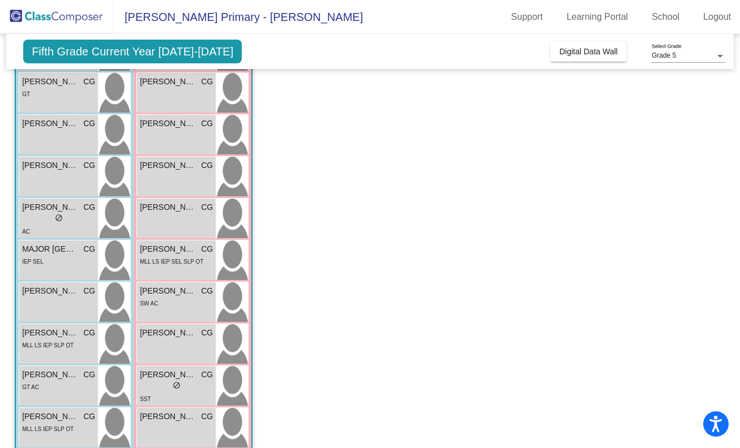
click at [76, 415] on span "[PERSON_NAME]" at bounding box center [50, 417] width 57 height 12
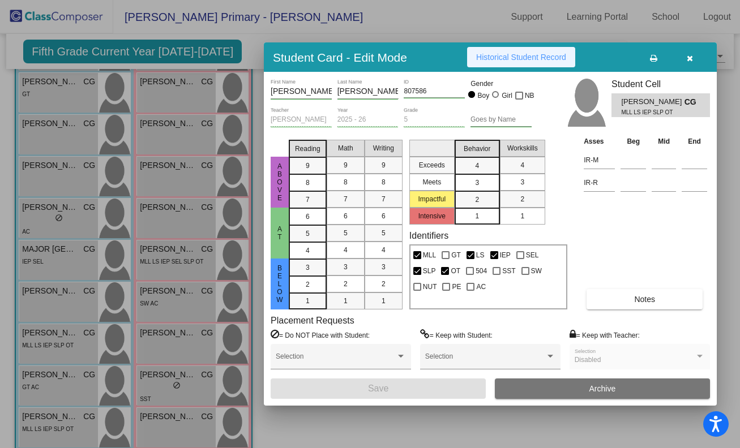
click at [480, 56] on span "Historical Student Record" at bounding box center [521, 57] width 90 height 9
click at [151, 202] on div at bounding box center [370, 224] width 740 height 448
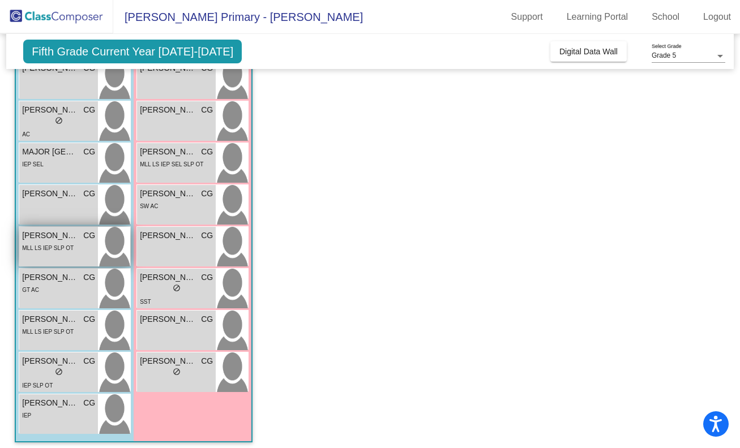
scroll to position [337, 0]
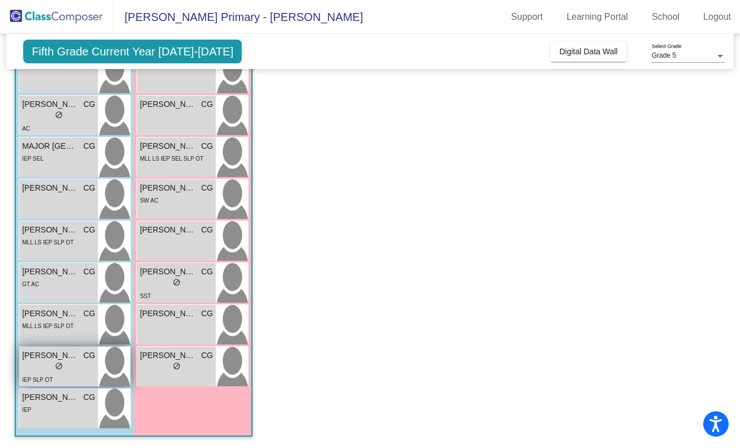
click at [41, 366] on div "lock do_not_disturb_alt" at bounding box center [58, 368] width 73 height 12
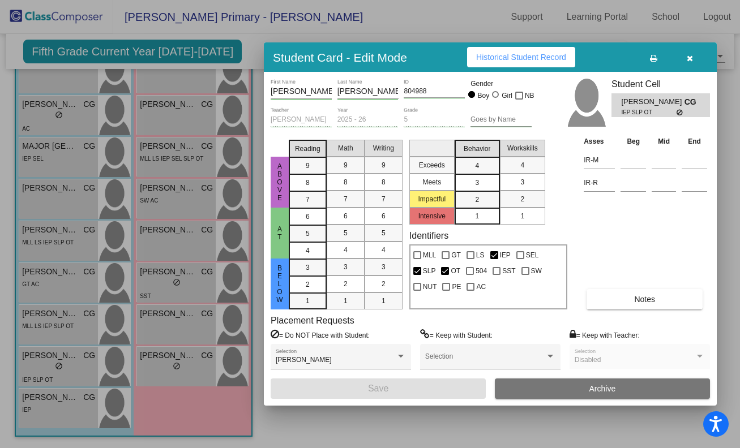
click at [507, 54] on span "Historical Student Record" at bounding box center [521, 57] width 90 height 9
click at [57, 410] on div at bounding box center [370, 224] width 740 height 448
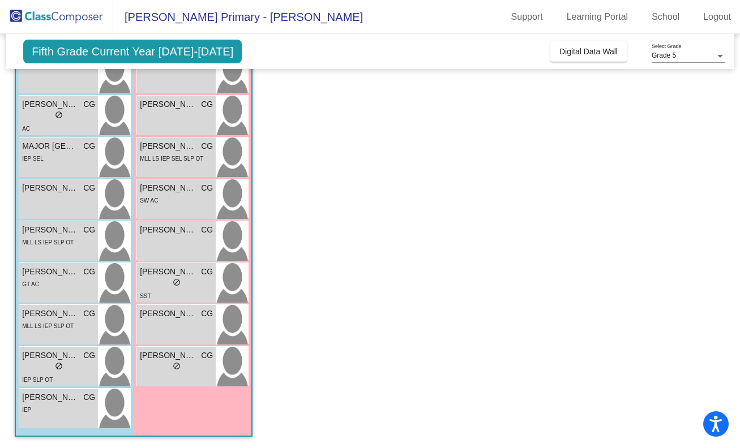
click at [57, 410] on div "IEP" at bounding box center [58, 410] width 73 height 12
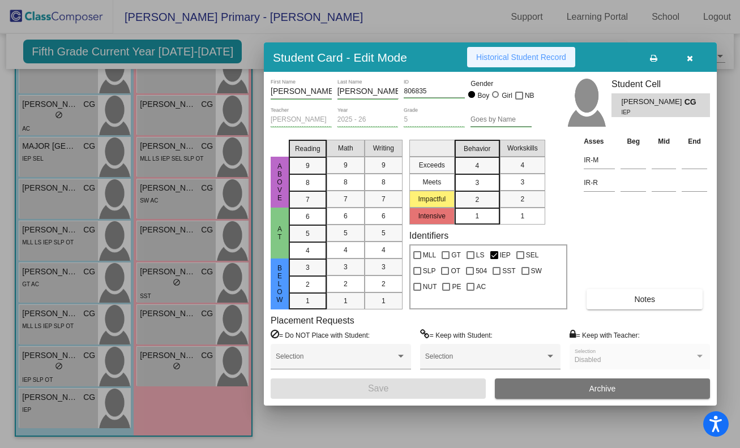
click at [491, 59] on span "Historical Student Record" at bounding box center [521, 57] width 90 height 9
click at [182, 358] on div at bounding box center [370, 224] width 740 height 448
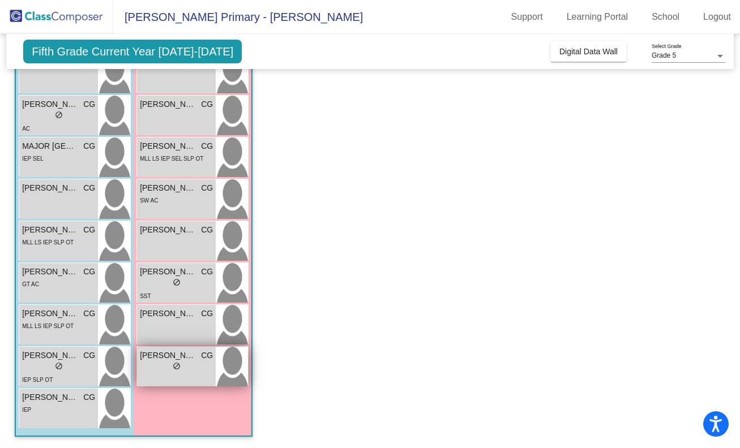
click at [195, 367] on div "lock do_not_disturb_alt" at bounding box center [176, 368] width 73 height 12
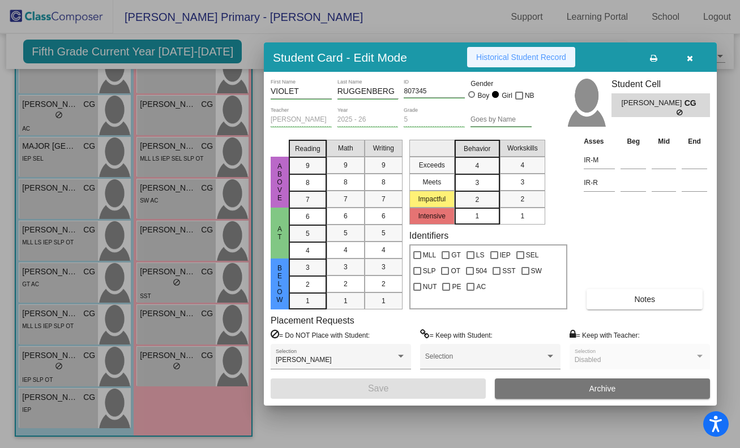
click at [516, 57] on span "Historical Student Record" at bounding box center [521, 57] width 90 height 9
click at [185, 318] on div at bounding box center [370, 224] width 740 height 448
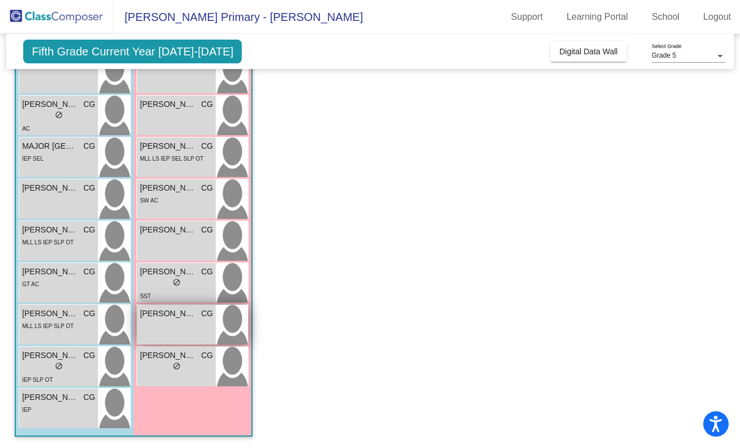
click at [155, 320] on div "PATIENCE [PERSON_NAME] lock do_not_disturb_alt" at bounding box center [176, 325] width 79 height 40
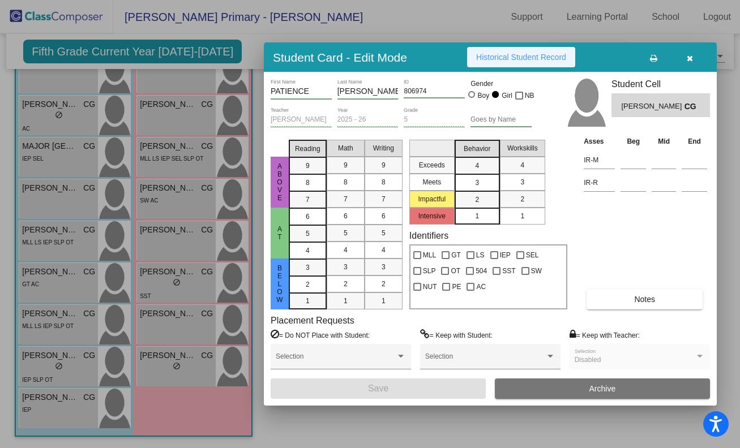
click at [499, 54] on span "Historical Student Record" at bounding box center [521, 57] width 90 height 9
click at [187, 283] on div at bounding box center [370, 224] width 740 height 448
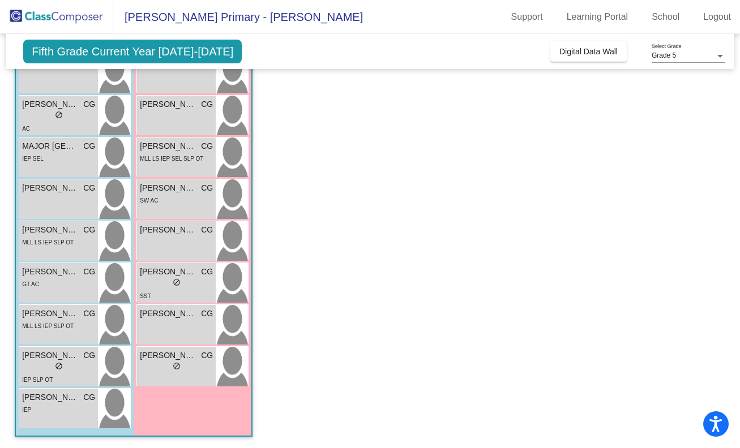
click at [187, 283] on div "lock do_not_disturb_alt" at bounding box center [176, 284] width 73 height 12
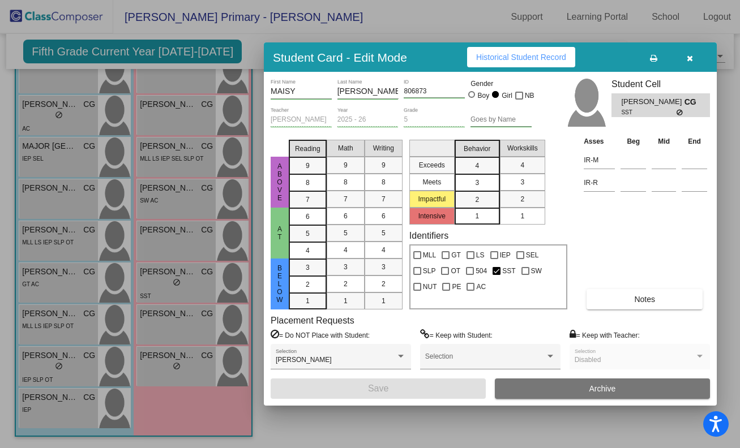
click at [495, 57] on span "Historical Student Record" at bounding box center [521, 57] width 90 height 9
click at [185, 245] on div at bounding box center [370, 224] width 740 height 448
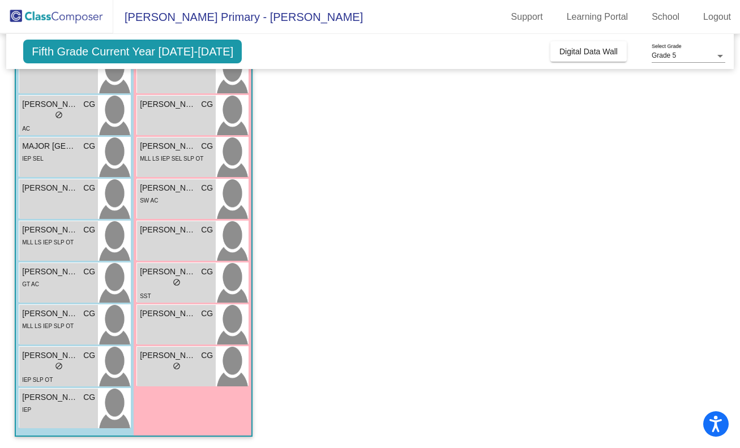
click at [185, 245] on div "MACI [PERSON_NAME] lock do_not_disturb_alt" at bounding box center [176, 241] width 79 height 40
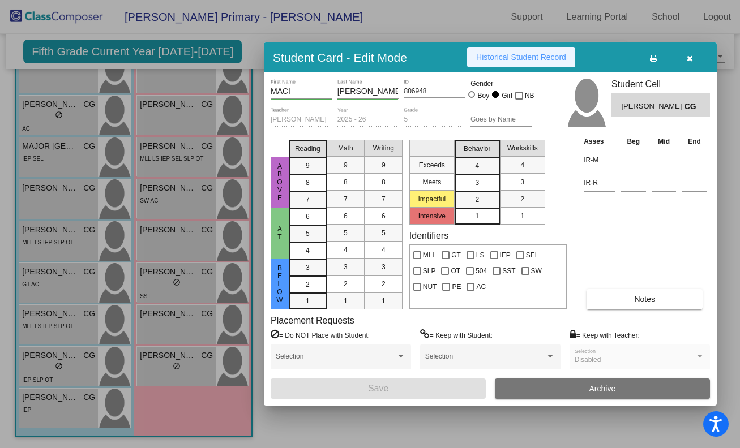
click at [490, 53] on span "Historical Student Record" at bounding box center [521, 57] width 90 height 9
click at [166, 198] on div at bounding box center [370, 224] width 740 height 448
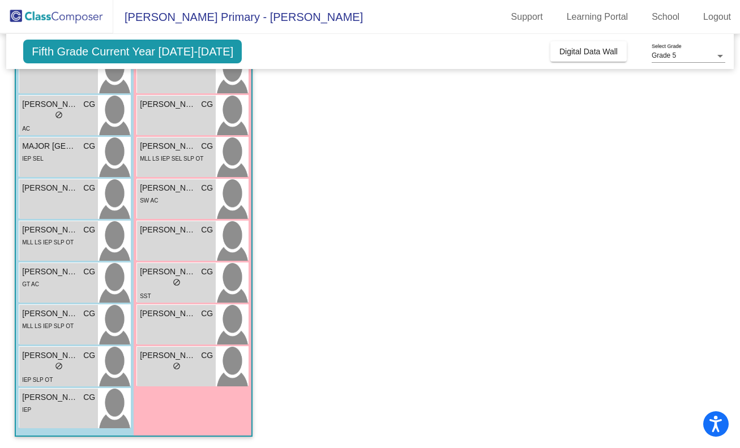
click at [166, 198] on div "SW AC" at bounding box center [176, 200] width 73 height 12
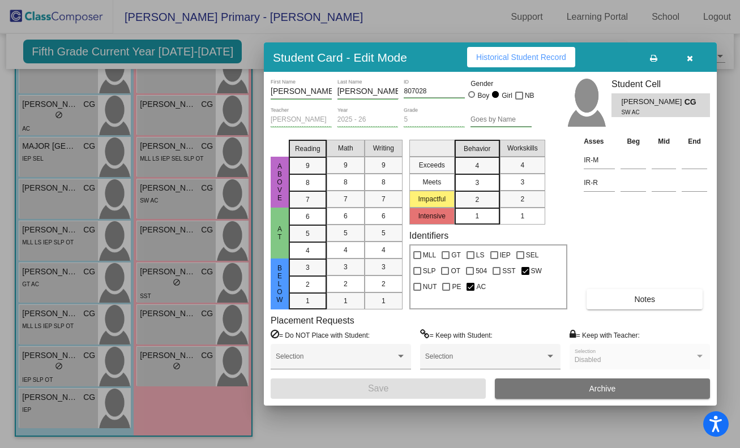
click at [166, 198] on div at bounding box center [370, 224] width 740 height 448
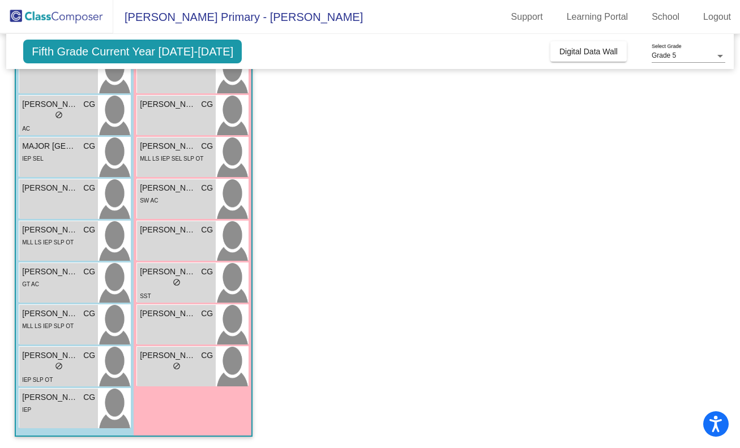
click at [166, 198] on div "SW AC" at bounding box center [176, 200] width 73 height 12
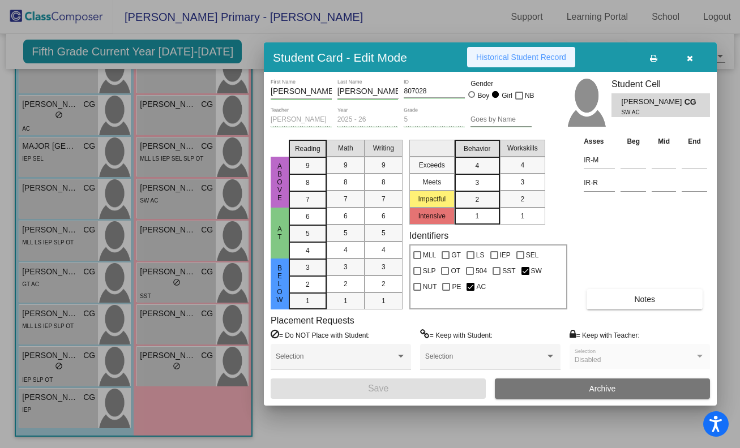
click at [529, 54] on span "Historical Student Record" at bounding box center [521, 57] width 90 height 9
click at [160, 240] on div at bounding box center [370, 224] width 740 height 448
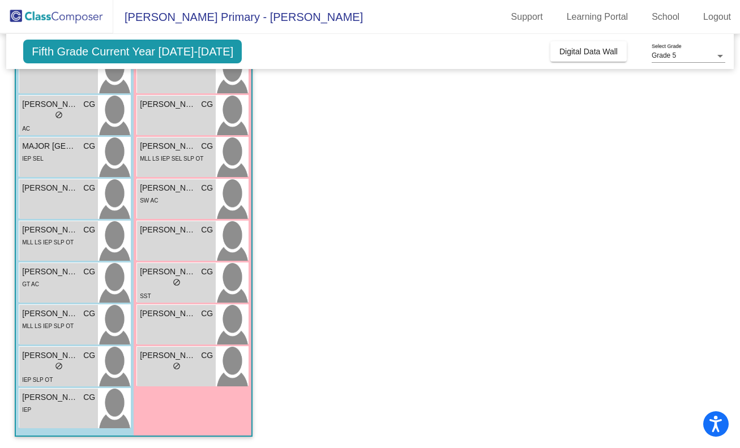
click at [160, 240] on div "MACI [PERSON_NAME] lock do_not_disturb_alt" at bounding box center [176, 241] width 79 height 40
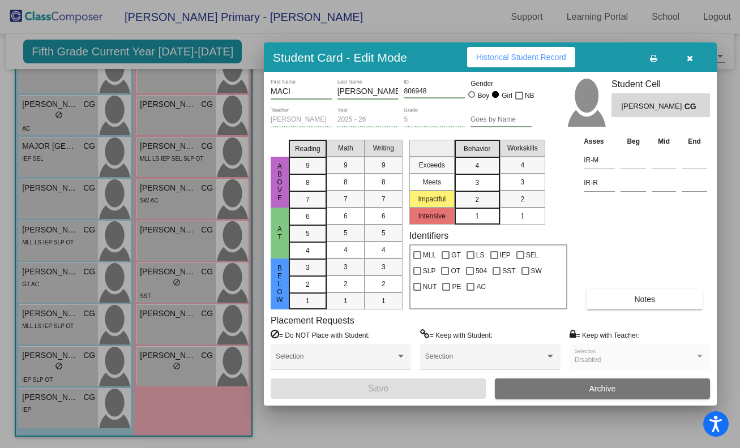
click at [174, 198] on div at bounding box center [370, 224] width 740 height 448
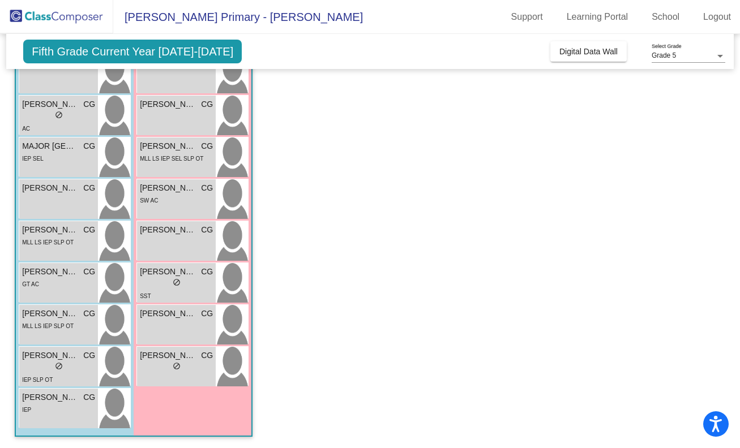
click at [174, 198] on div "SW AC" at bounding box center [176, 200] width 73 height 12
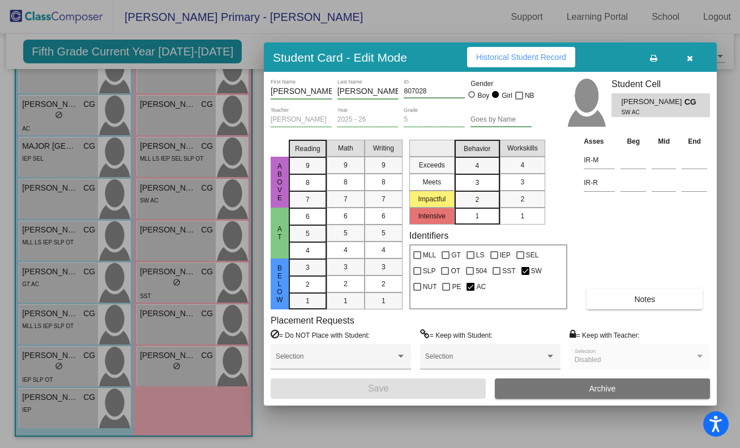
click at [495, 50] on button "Historical Student Record" at bounding box center [521, 57] width 108 height 20
click at [168, 160] on div at bounding box center [370, 224] width 740 height 448
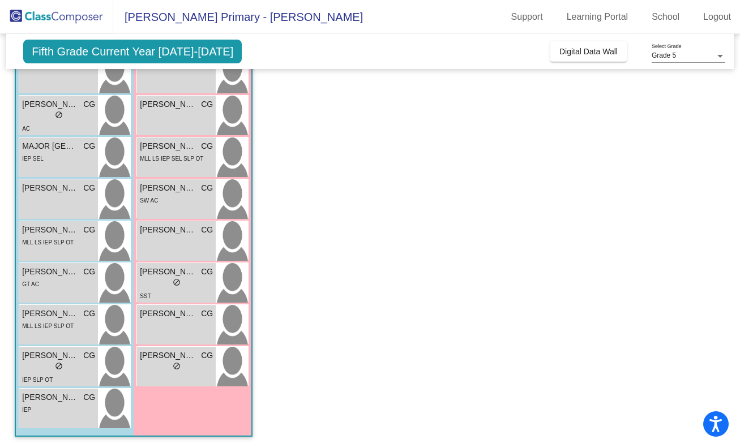
click at [168, 160] on span "MLL LS IEP SEL SLP OT" at bounding box center [171, 159] width 63 height 6
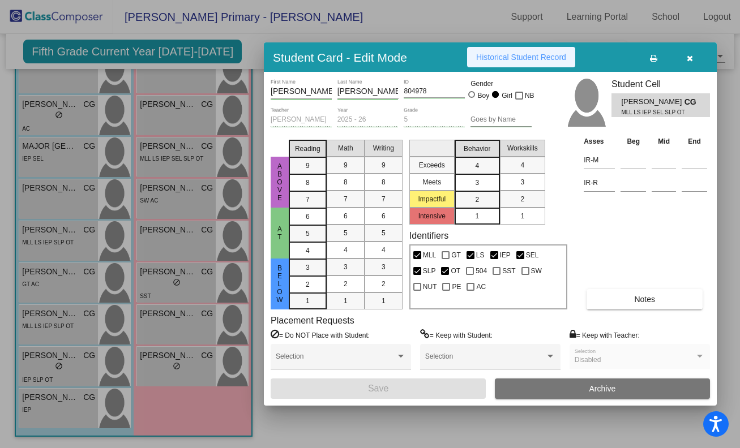
click at [503, 53] on span "Historical Student Record" at bounding box center [521, 57] width 90 height 9
click at [169, 122] on div at bounding box center [370, 224] width 740 height 448
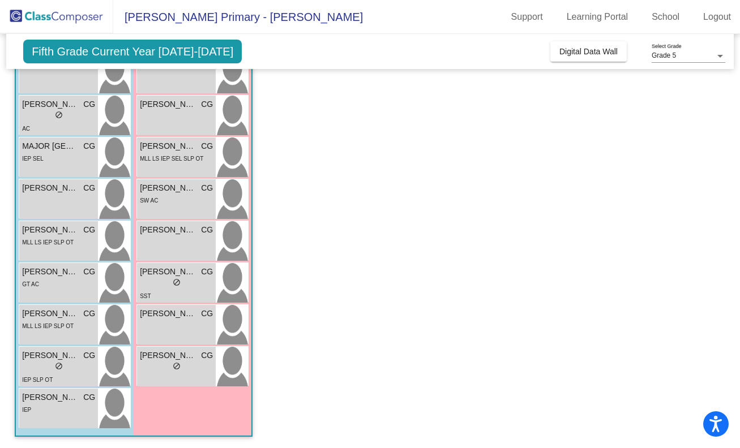
click at [169, 122] on div "[PERSON_NAME] CG lock do_not_disturb_alt" at bounding box center [176, 116] width 79 height 40
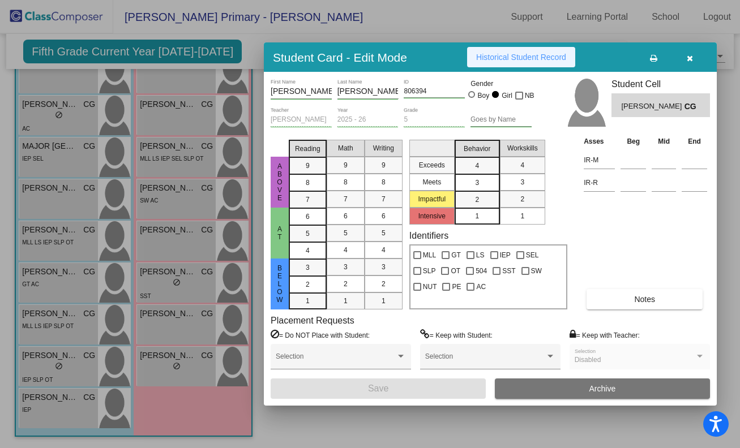
click at [492, 58] on span "Historical Student Record" at bounding box center [521, 57] width 90 height 9
click at [165, 105] on div at bounding box center [370, 224] width 740 height 448
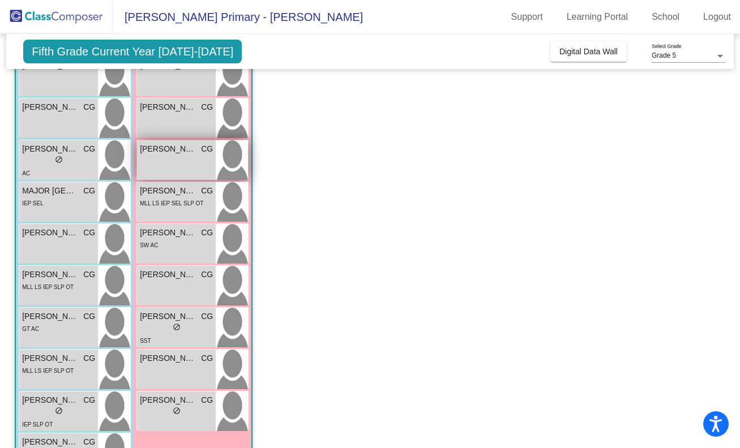
scroll to position [291, 0]
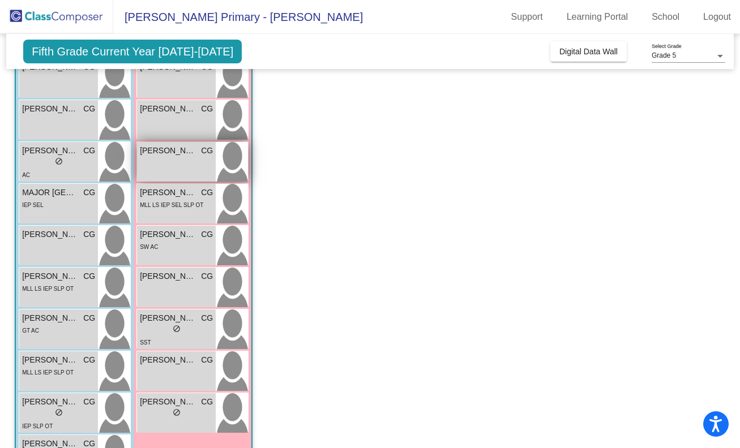
click at [161, 114] on span "[PERSON_NAME]" at bounding box center [168, 109] width 57 height 12
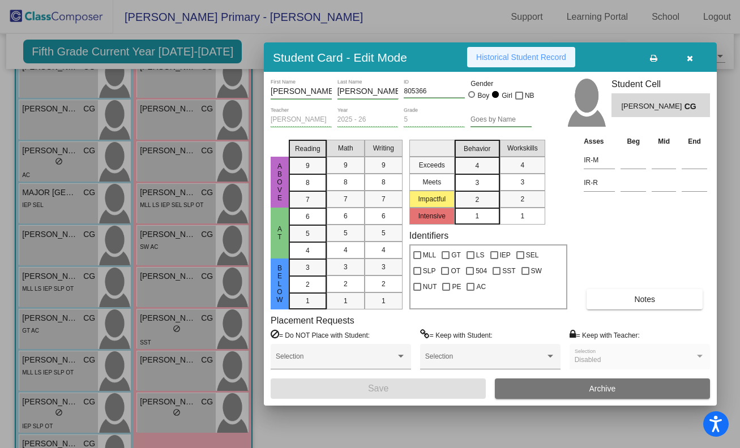
click at [516, 58] on span "Historical Student Record" at bounding box center [521, 57] width 90 height 9
click at [157, 89] on div at bounding box center [370, 224] width 740 height 448
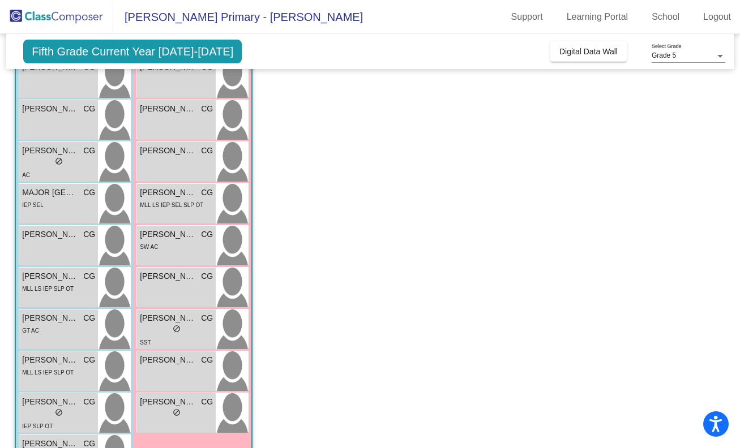
click at [157, 89] on div "[PERSON_NAME] CG lock do_not_disturb_alt" at bounding box center [176, 78] width 79 height 40
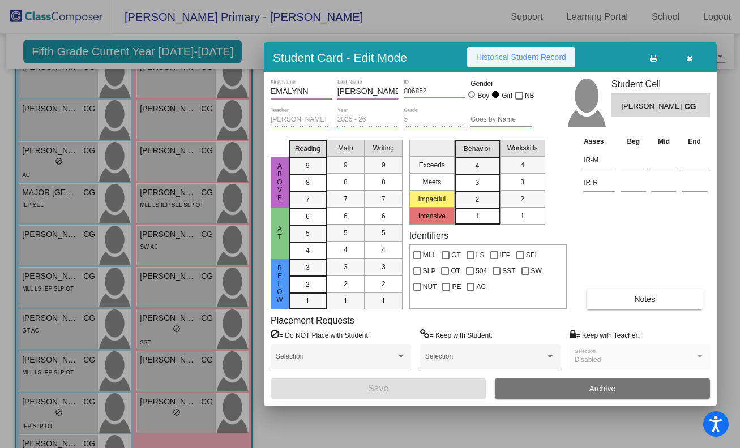
click at [516, 57] on span "Historical Student Record" at bounding box center [521, 57] width 90 height 9
click at [175, 75] on div at bounding box center [370, 224] width 740 height 448
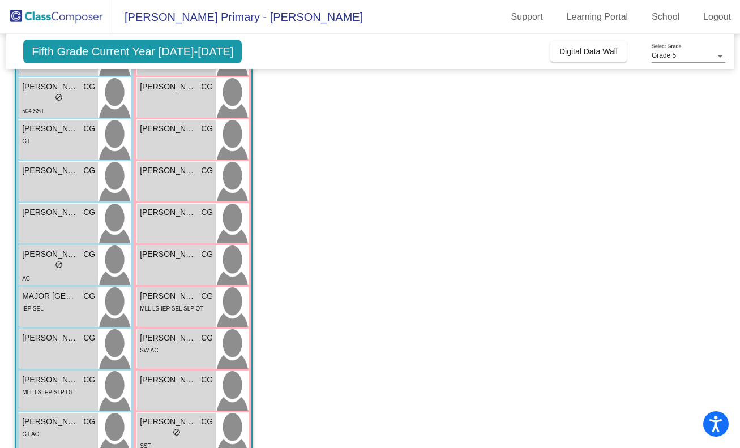
scroll to position [186, 0]
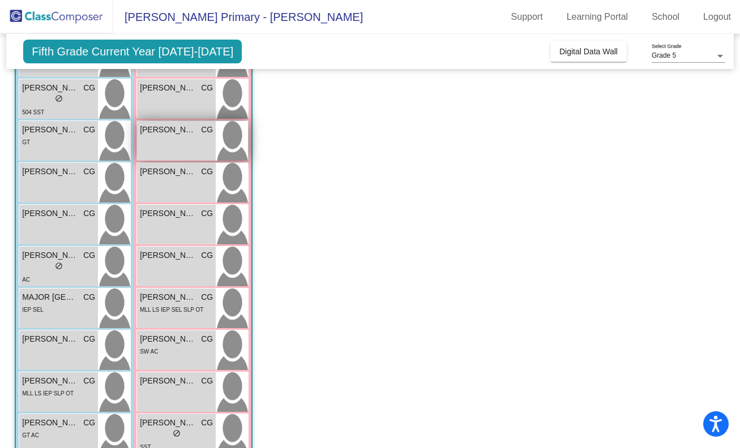
click at [173, 139] on div "CHEVELLE [PERSON_NAME] lock do_not_disturb_alt" at bounding box center [176, 141] width 79 height 40
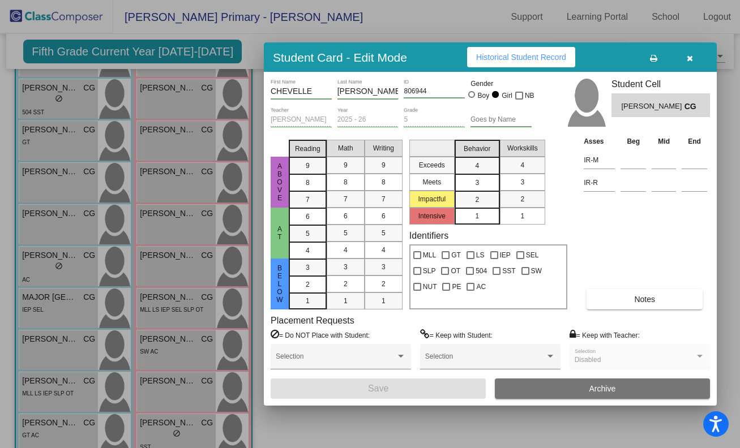
click at [521, 56] on span "Historical Student Record" at bounding box center [521, 57] width 90 height 9
click at [181, 88] on div at bounding box center [370, 224] width 740 height 448
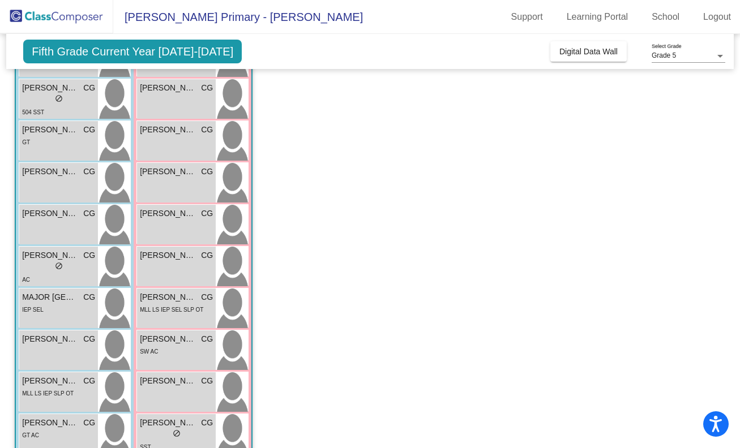
click at [181, 88] on span "[PERSON_NAME]" at bounding box center [168, 88] width 57 height 12
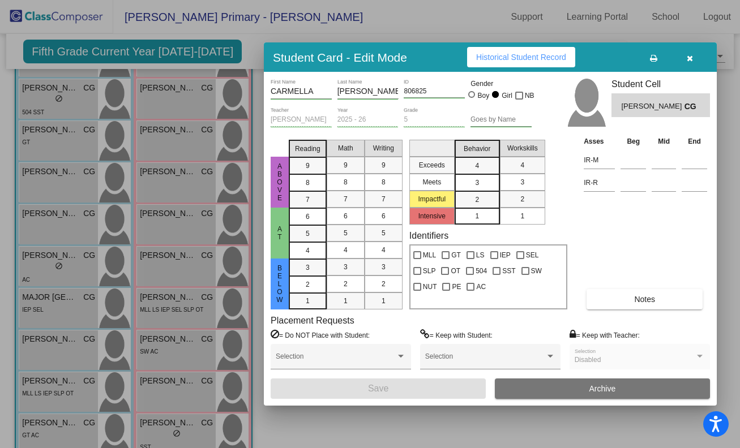
click at [506, 56] on span "Historical Student Record" at bounding box center [521, 57] width 90 height 9
click at [176, 115] on div at bounding box center [370, 224] width 740 height 448
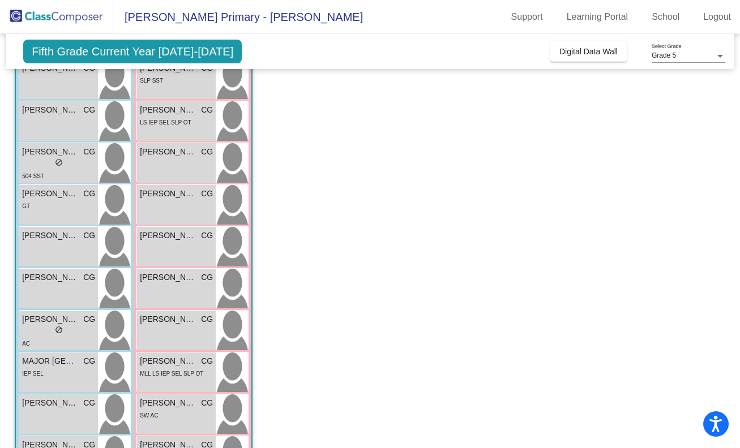
scroll to position [119, 0]
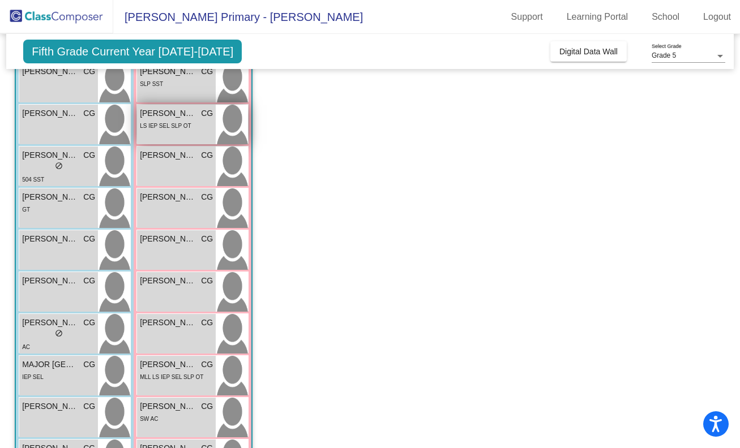
click at [174, 115] on span "[PERSON_NAME]" at bounding box center [168, 114] width 57 height 12
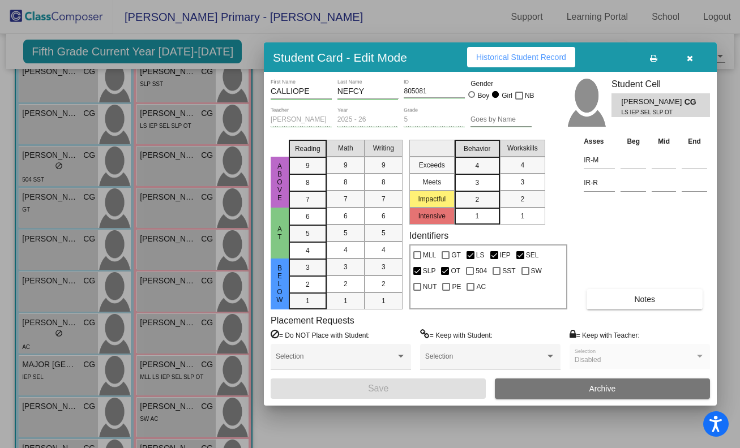
click at [167, 84] on div at bounding box center [370, 224] width 740 height 448
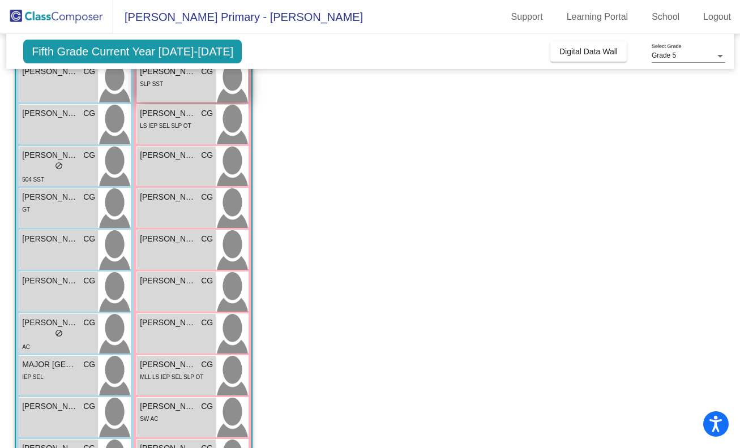
click at [170, 85] on div "SLP SST" at bounding box center [176, 84] width 73 height 12
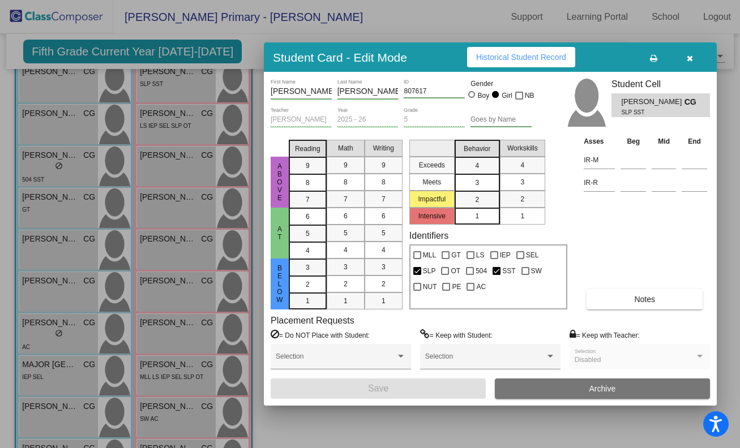
click at [487, 55] on span "Historical Student Record" at bounding box center [521, 57] width 90 height 9
click at [189, 100] on div at bounding box center [370, 224] width 740 height 448
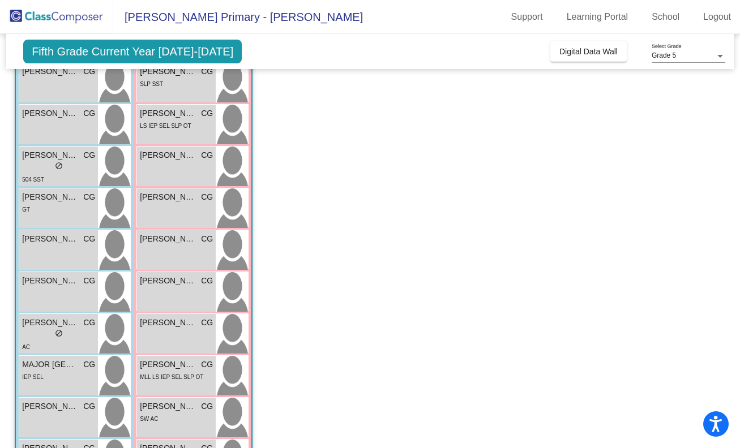
click at [189, 100] on div "[PERSON_NAME] CG lock do_not_disturb_alt SLP SST" at bounding box center [176, 83] width 79 height 40
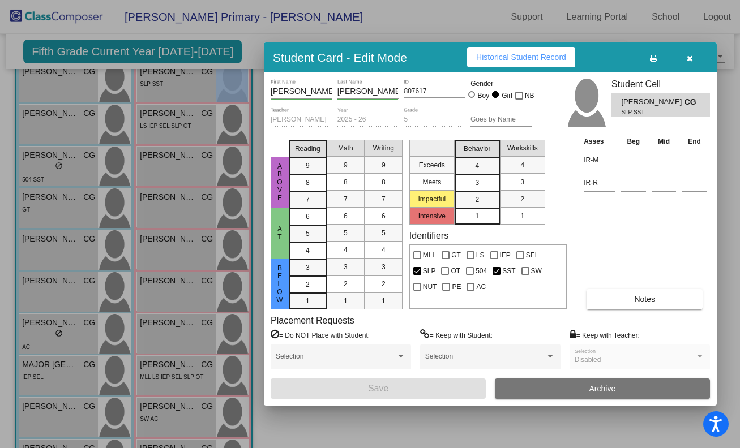
click at [189, 99] on div at bounding box center [370, 224] width 740 height 448
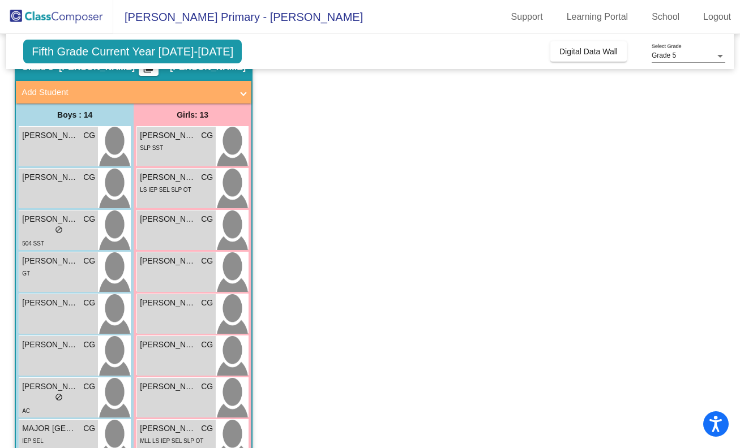
scroll to position [59, 0]
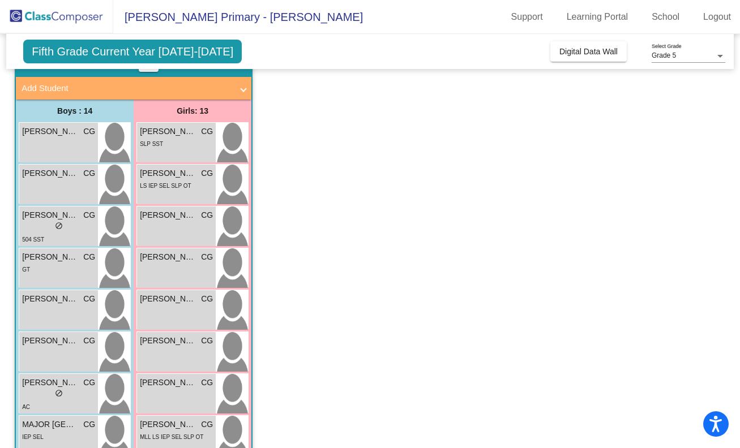
click at [0, 0] on div "Girls: 13" at bounding box center [0, 0] width 0 height 0
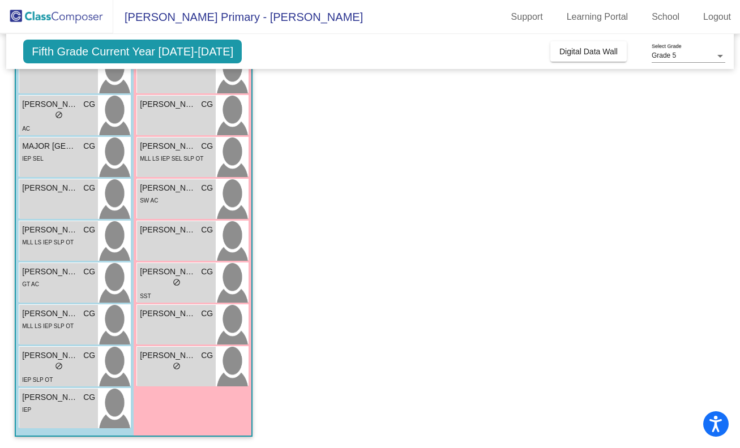
scroll to position [336, 0]
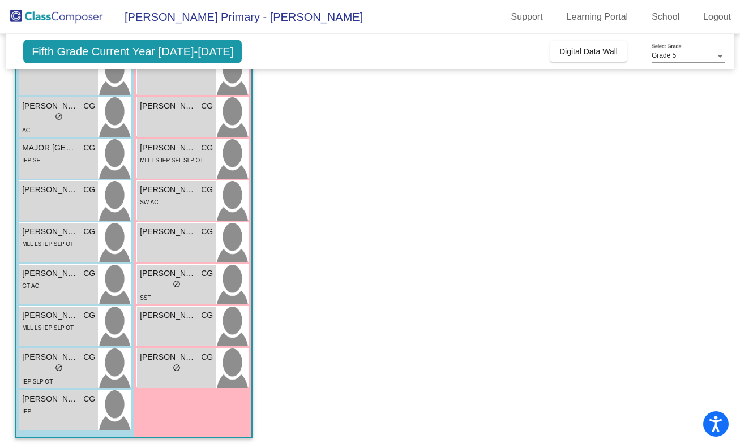
click at [189, 100] on span "[PERSON_NAME]" at bounding box center [168, 106] width 57 height 12
